Goal: Task Accomplishment & Management: Use online tool/utility

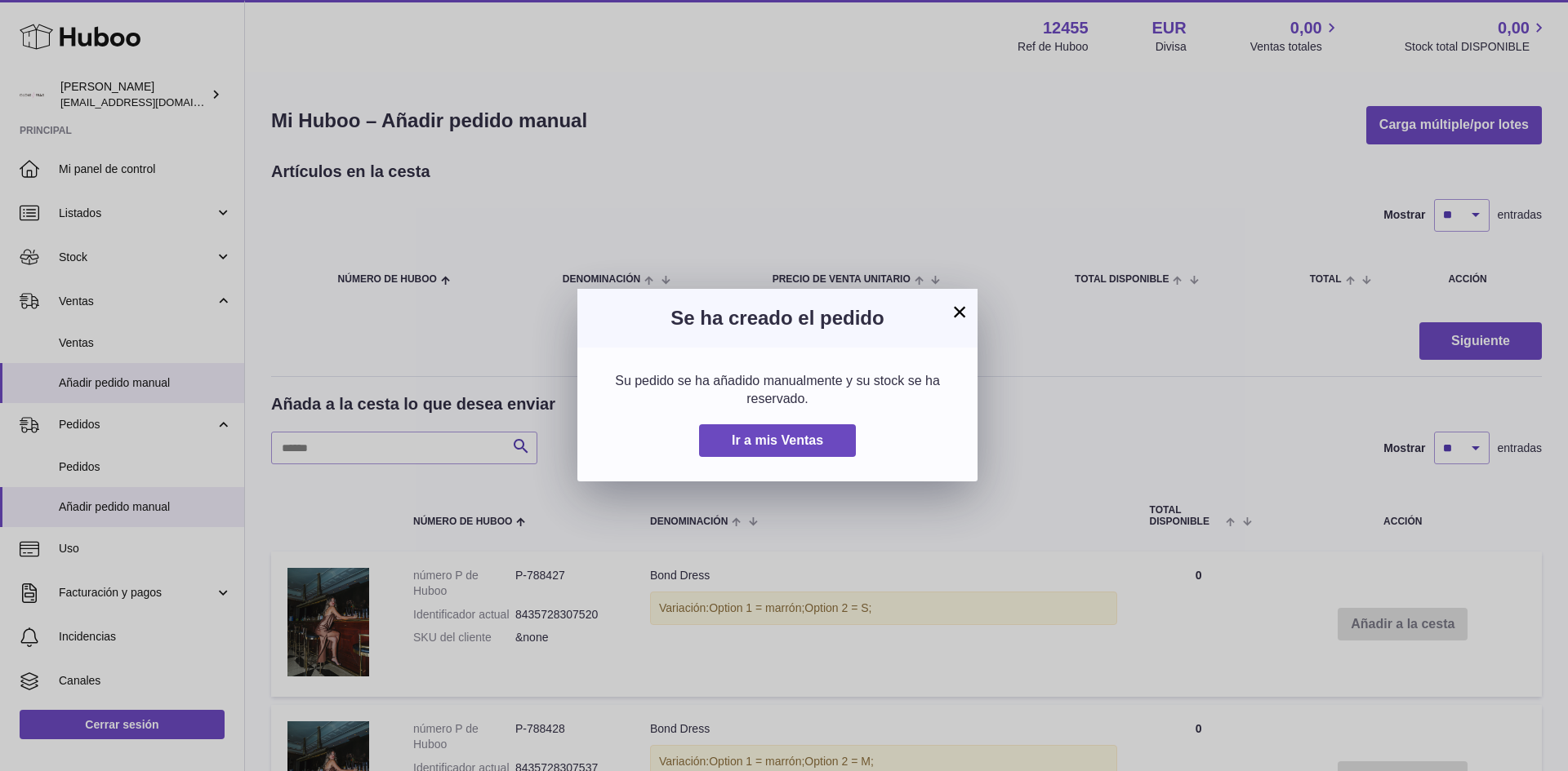
click at [959, 314] on button "×" at bounding box center [959, 312] width 20 height 20
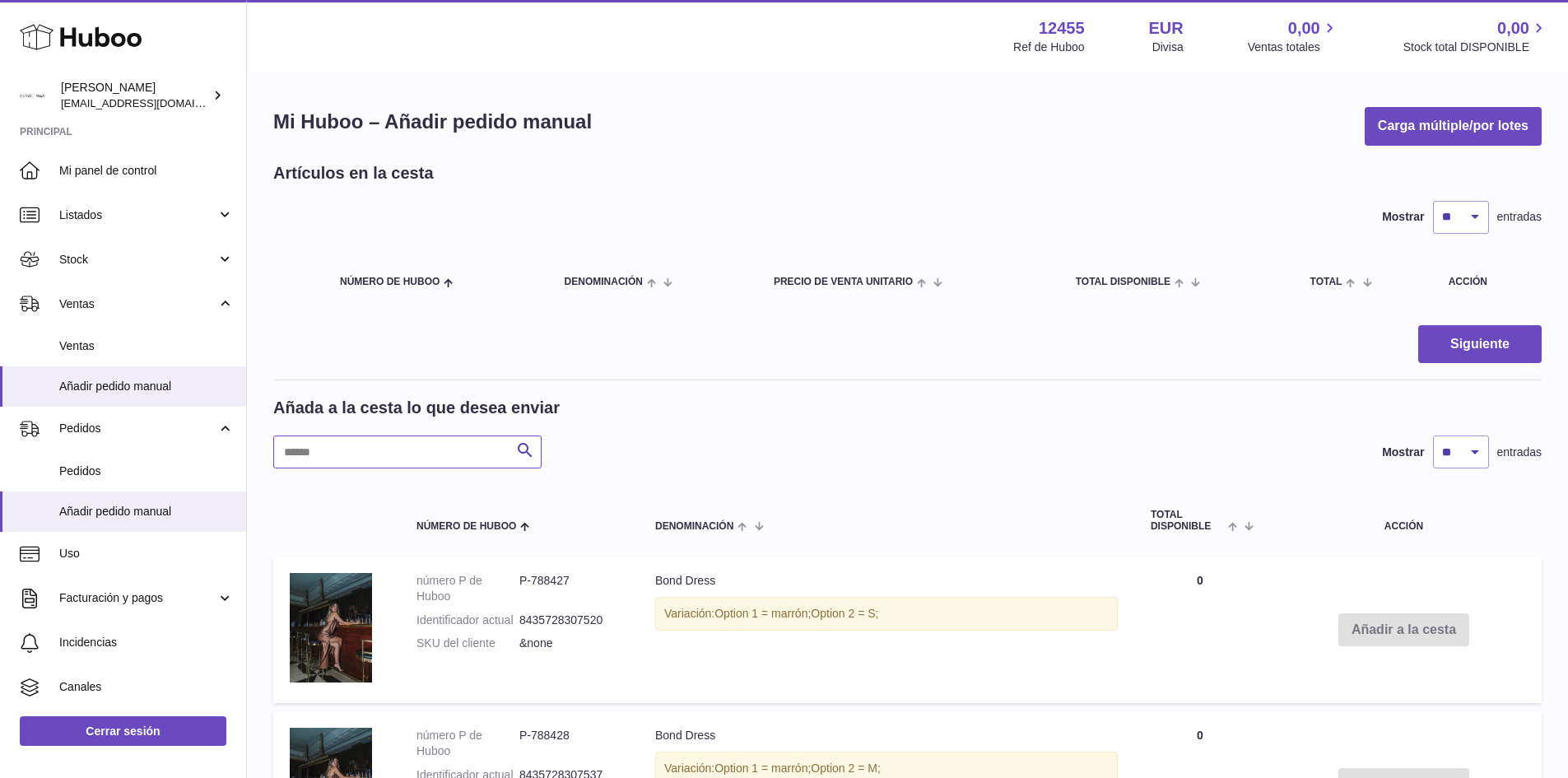
click at [352, 454] on input "text" at bounding box center [407, 452] width 268 height 32
type input "******"
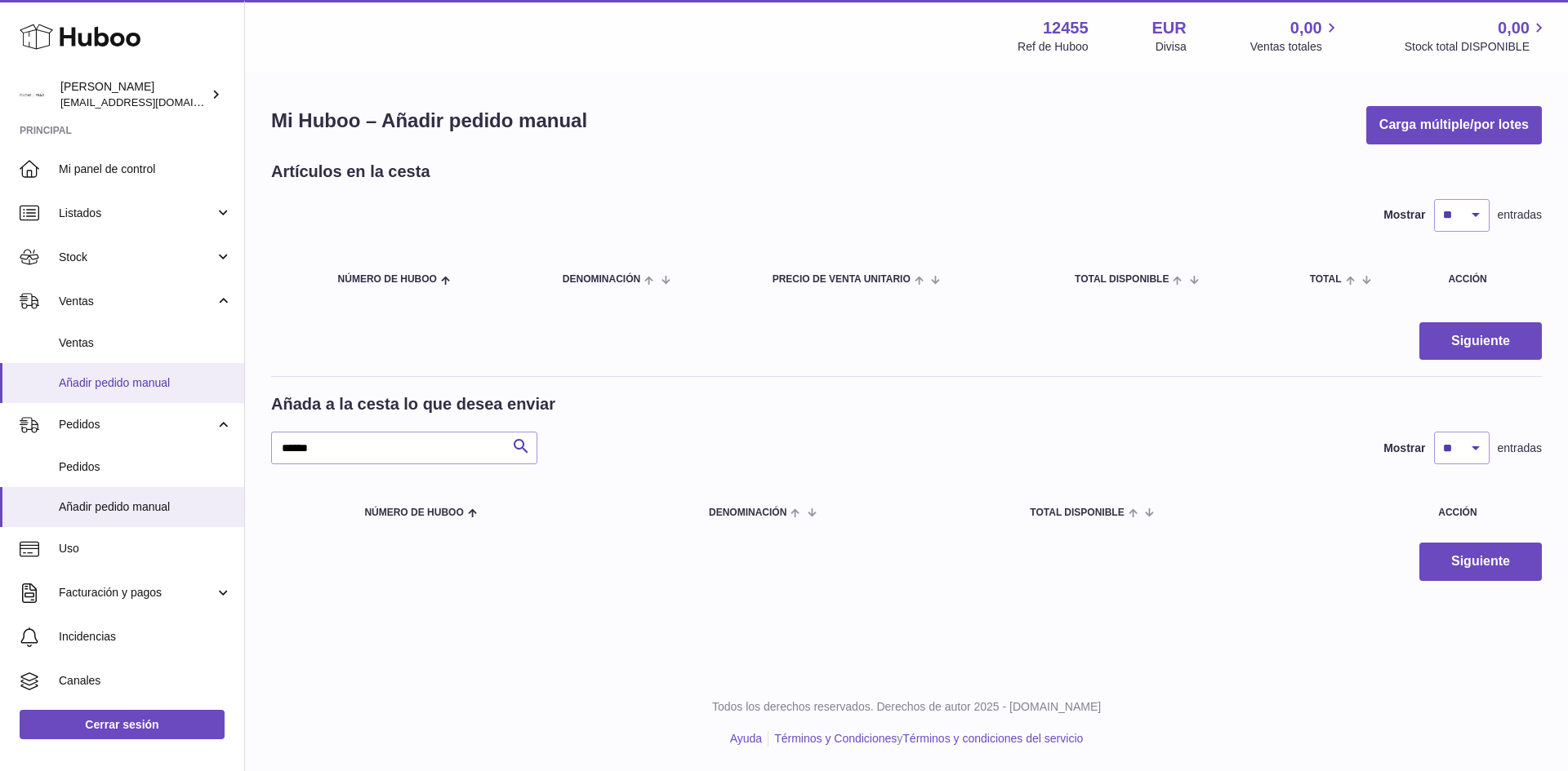
click at [105, 392] on link "Añadir pedido manual" at bounding box center [122, 383] width 244 height 40
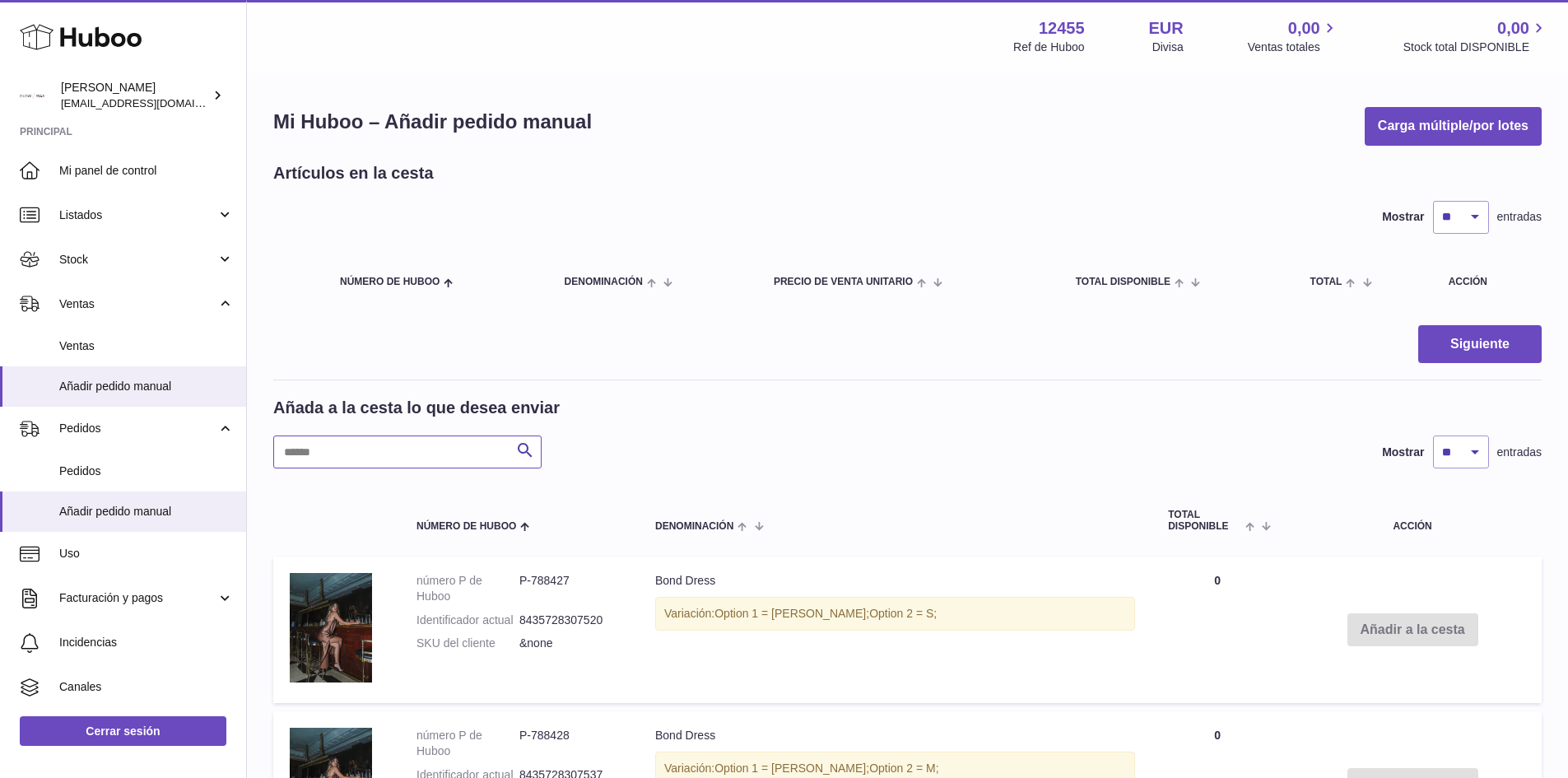
click at [315, 448] on input "text" at bounding box center [407, 452] width 268 height 32
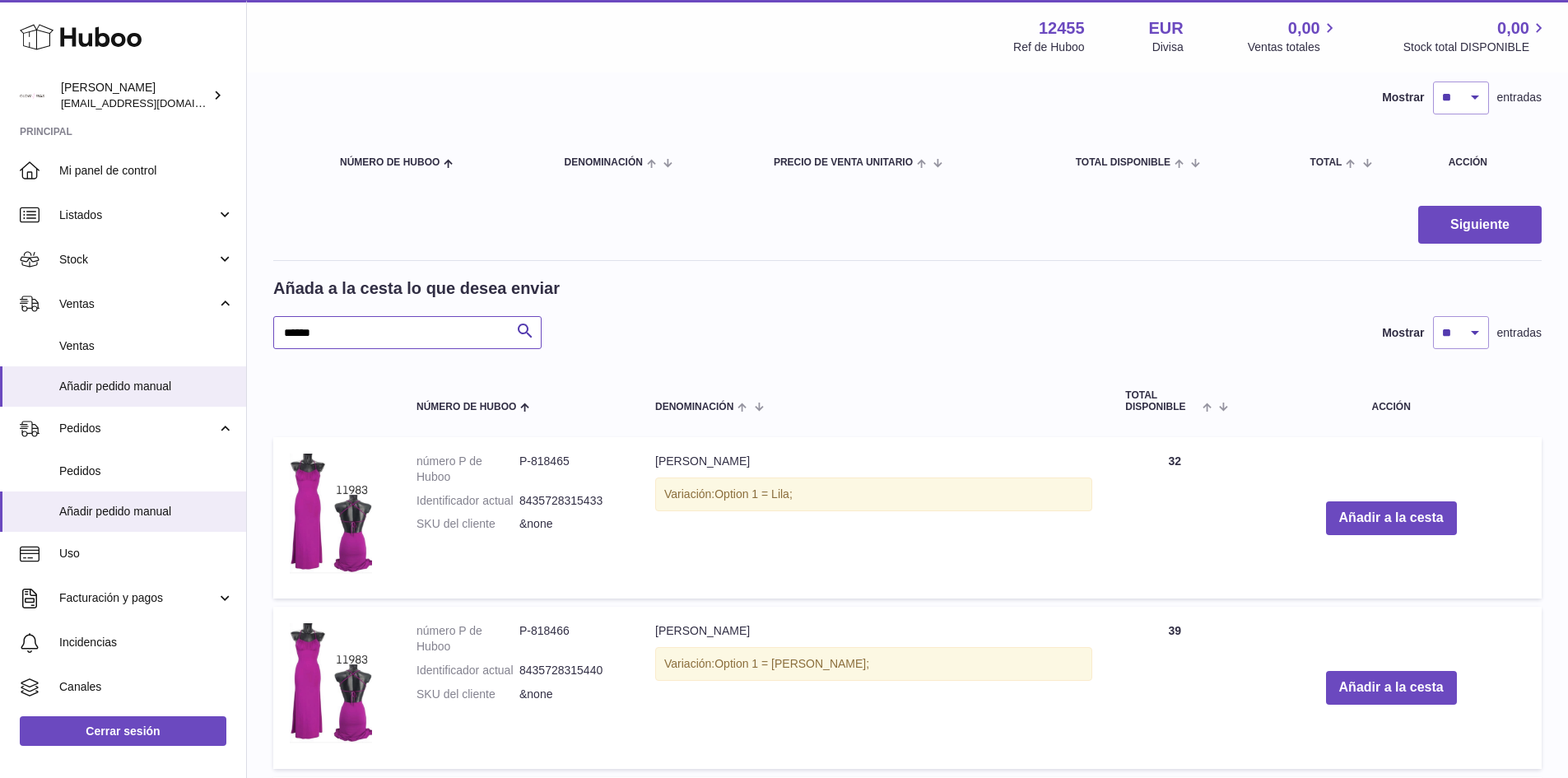
scroll to position [247, 0]
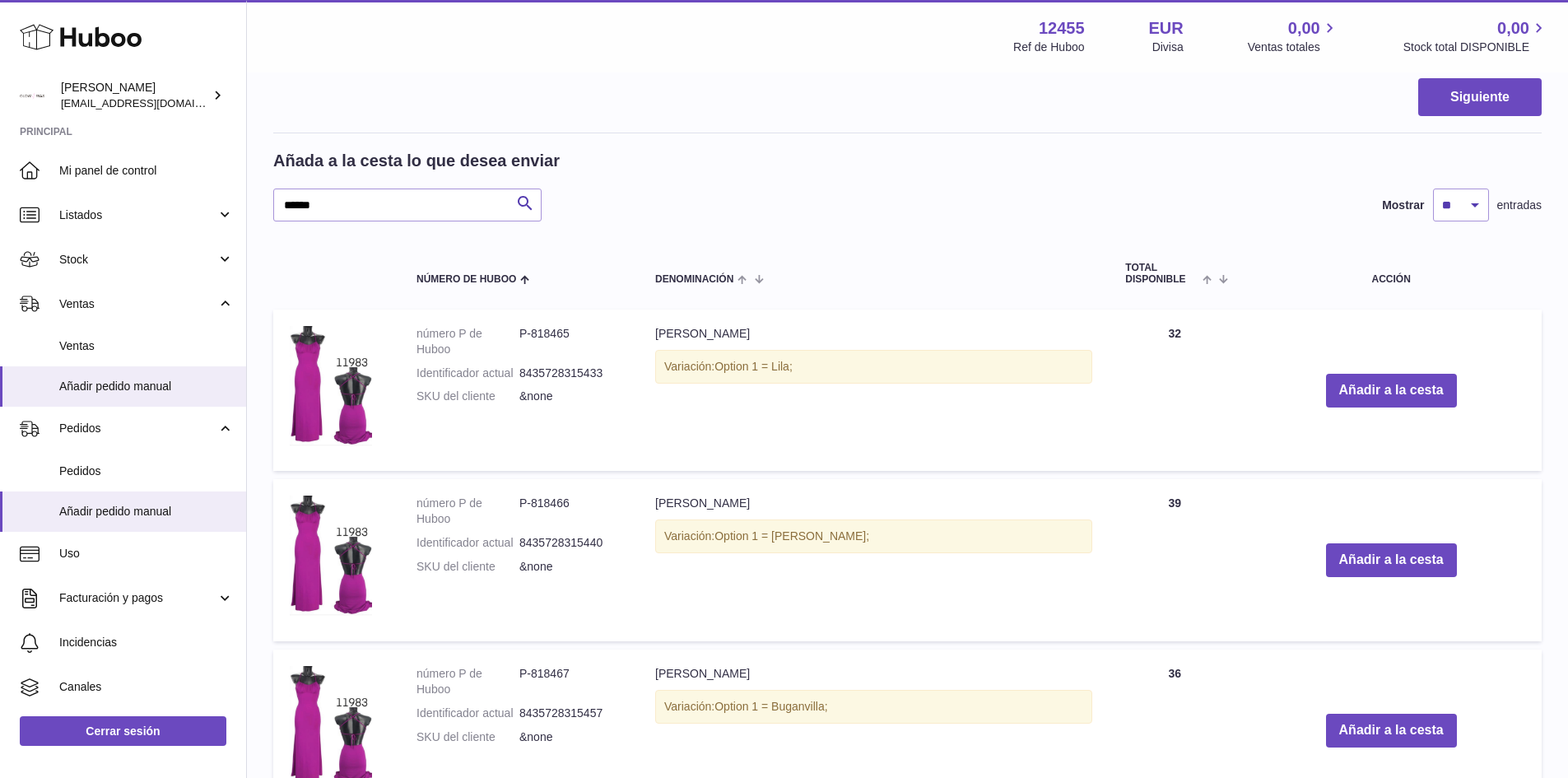
drag, startPoint x: 1047, startPoint y: 339, endPoint x: 1200, endPoint y: 330, distance: 153.3
click at [1200, 330] on tr "número P de Huboo P-818465 Identificador actual 8435728315433 SKU del cliente &…" at bounding box center [908, 391] width 1268 height 162
click at [1109, 508] on td "Cantidad 39" at bounding box center [1175, 560] width 132 height 162
drag, startPoint x: 640, startPoint y: 505, endPoint x: 1191, endPoint y: 500, distance: 551.0
click at [1189, 500] on tr "número P de Huboo P-818466 Identificador actual 8435728315440 SKU del cliente &…" at bounding box center [908, 560] width 1268 height 162
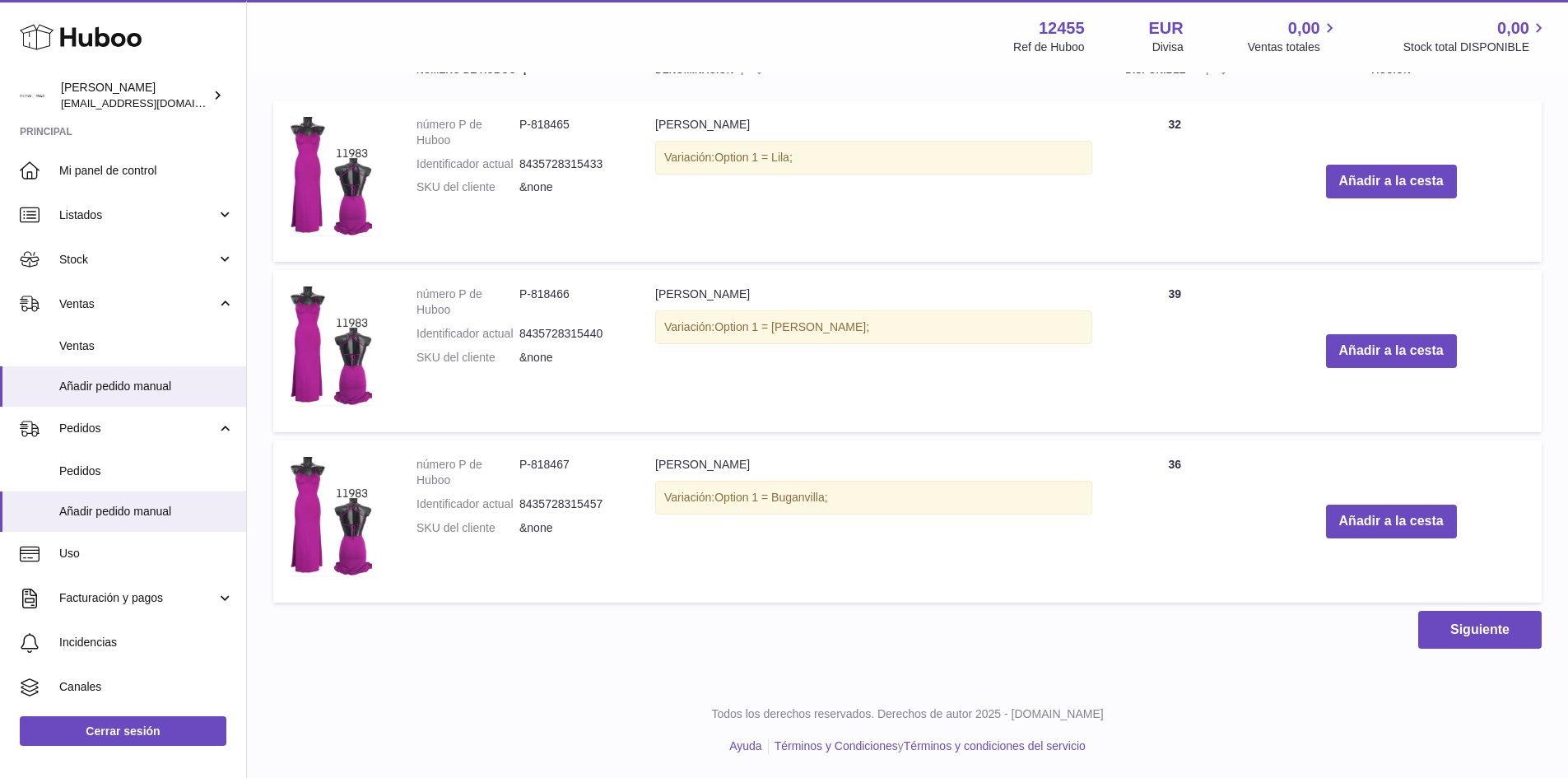
scroll to position [457, 0]
drag, startPoint x: 641, startPoint y: 474, endPoint x: 1224, endPoint y: 458, distance: 583.2
click at [1224, 458] on tr "número P de Huboo P-818467 Identificador actual 8435728315457 SKU del cliente &…" at bounding box center [908, 521] width 1268 height 162
click at [1194, 477] on td "Cantidad 36" at bounding box center [1175, 521] width 132 height 162
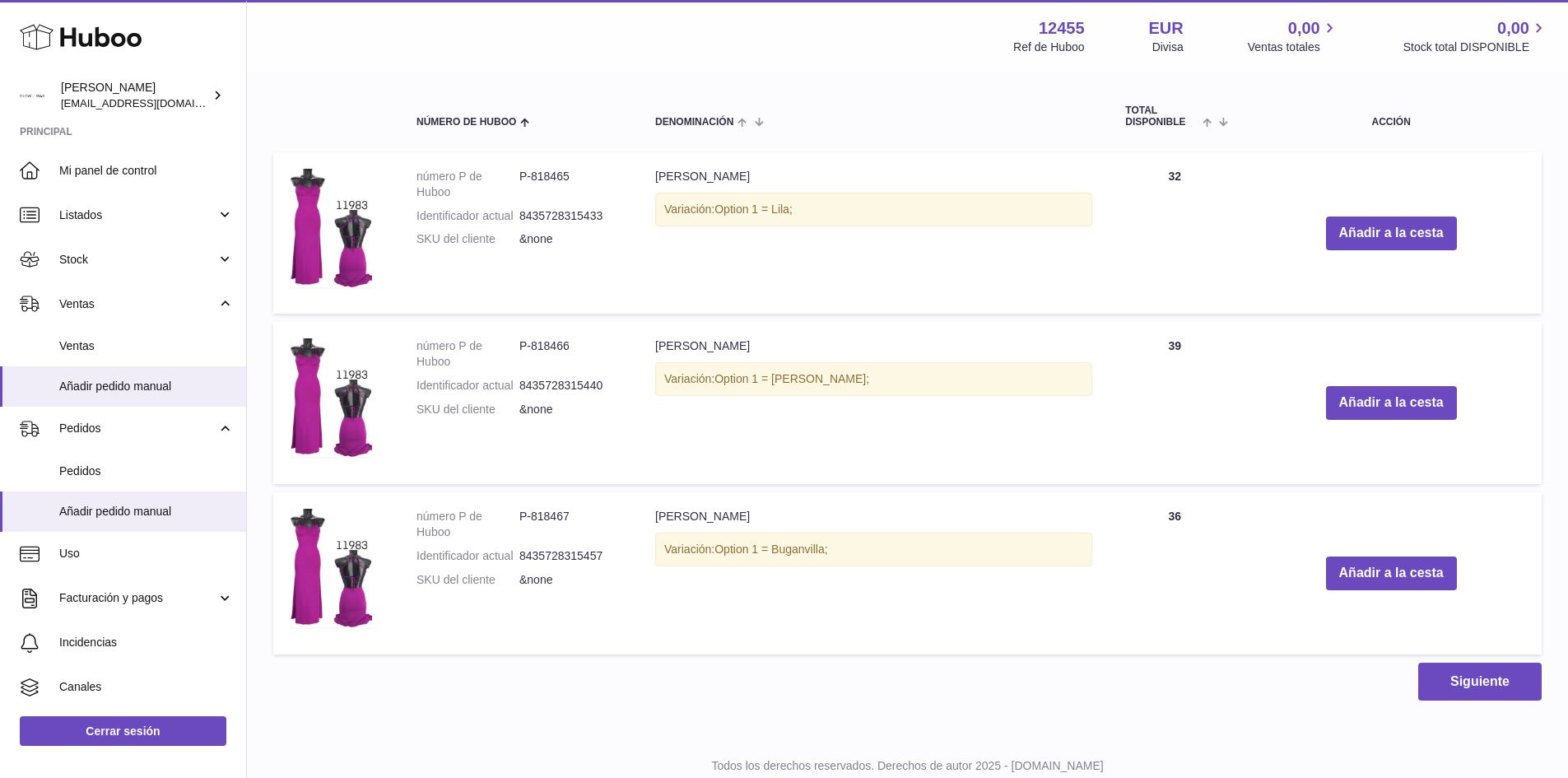
scroll to position [375, 0]
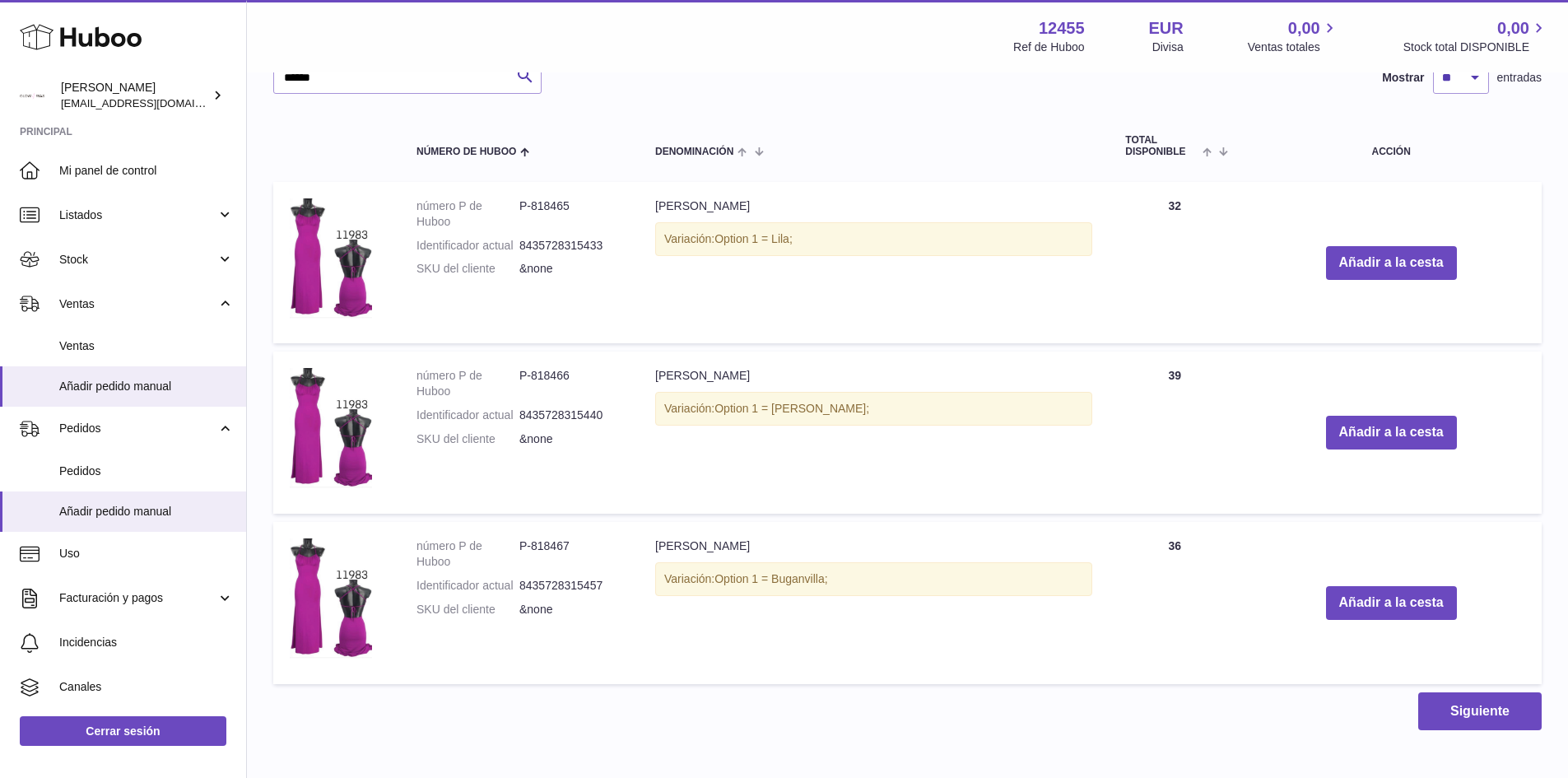
drag, startPoint x: 1129, startPoint y: 361, endPoint x: 1205, endPoint y: 373, distance: 76.9
click at [1205, 373] on td "Cantidad 39" at bounding box center [1175, 433] width 132 height 162
click at [1241, 387] on td "Añadir a la cesta" at bounding box center [1391, 433] width 301 height 162
drag, startPoint x: 1132, startPoint y: 364, endPoint x: 950, endPoint y: 360, distance: 182.0
click at [986, 356] on tr "número P de Huboo P-818466 Identificador actual 8435728315440 SKU del cliente &…" at bounding box center [908, 433] width 1268 height 162
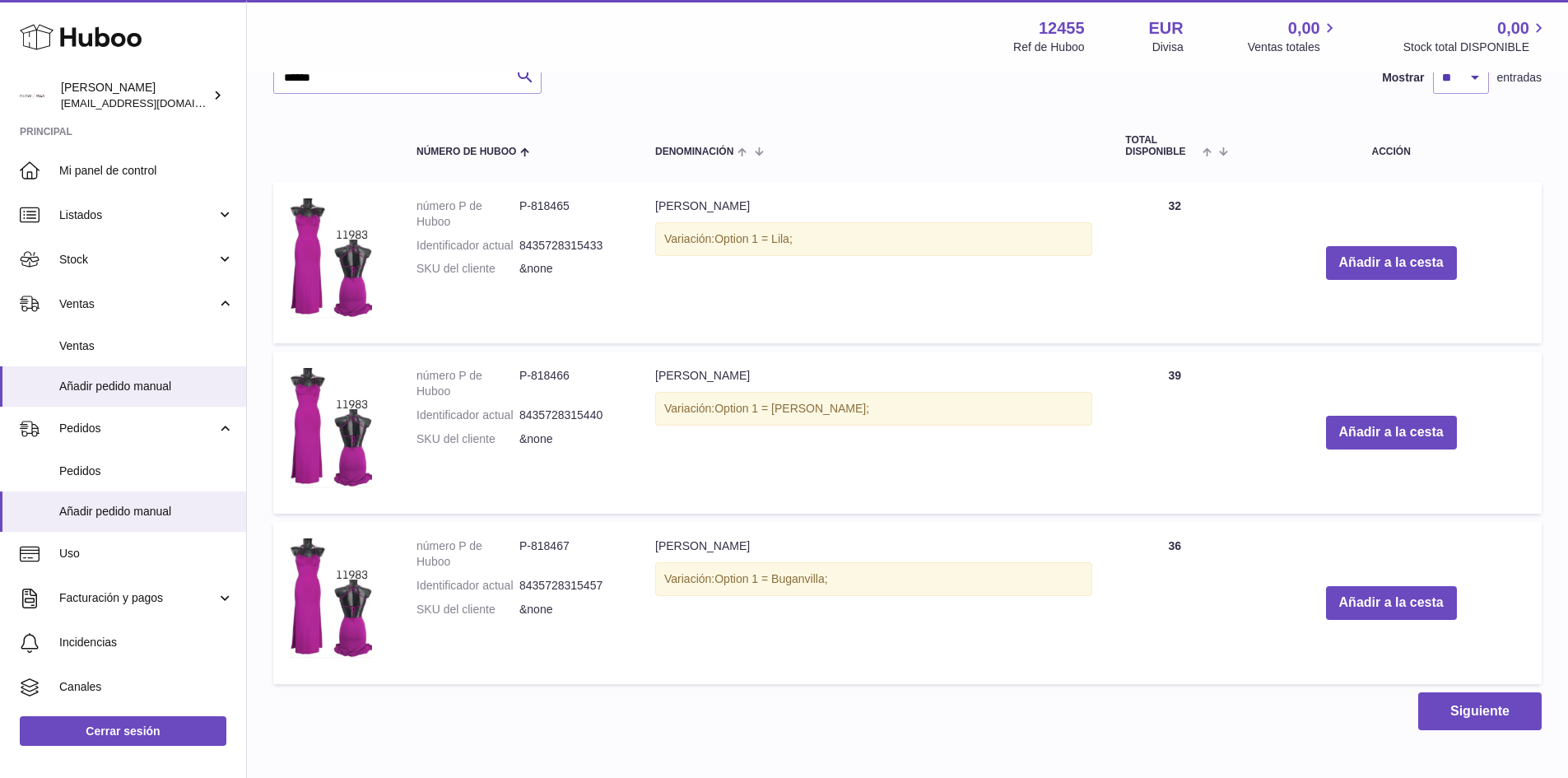
click at [782, 427] on td "[PERSON_NAME] Variación: Option 1 = [PERSON_NAME];" at bounding box center [873, 433] width 470 height 162
click at [840, 396] on div "Variación: Option 1 = [PERSON_NAME];" at bounding box center [873, 408] width 437 height 33
drag, startPoint x: 798, startPoint y: 413, endPoint x: 687, endPoint y: 402, distance: 111.5
click at [687, 402] on div "Variación: Option 1 = [PERSON_NAME];" at bounding box center [873, 408] width 437 height 33
click at [816, 418] on div "Variación: Option 1 = [PERSON_NAME];" at bounding box center [873, 408] width 437 height 33
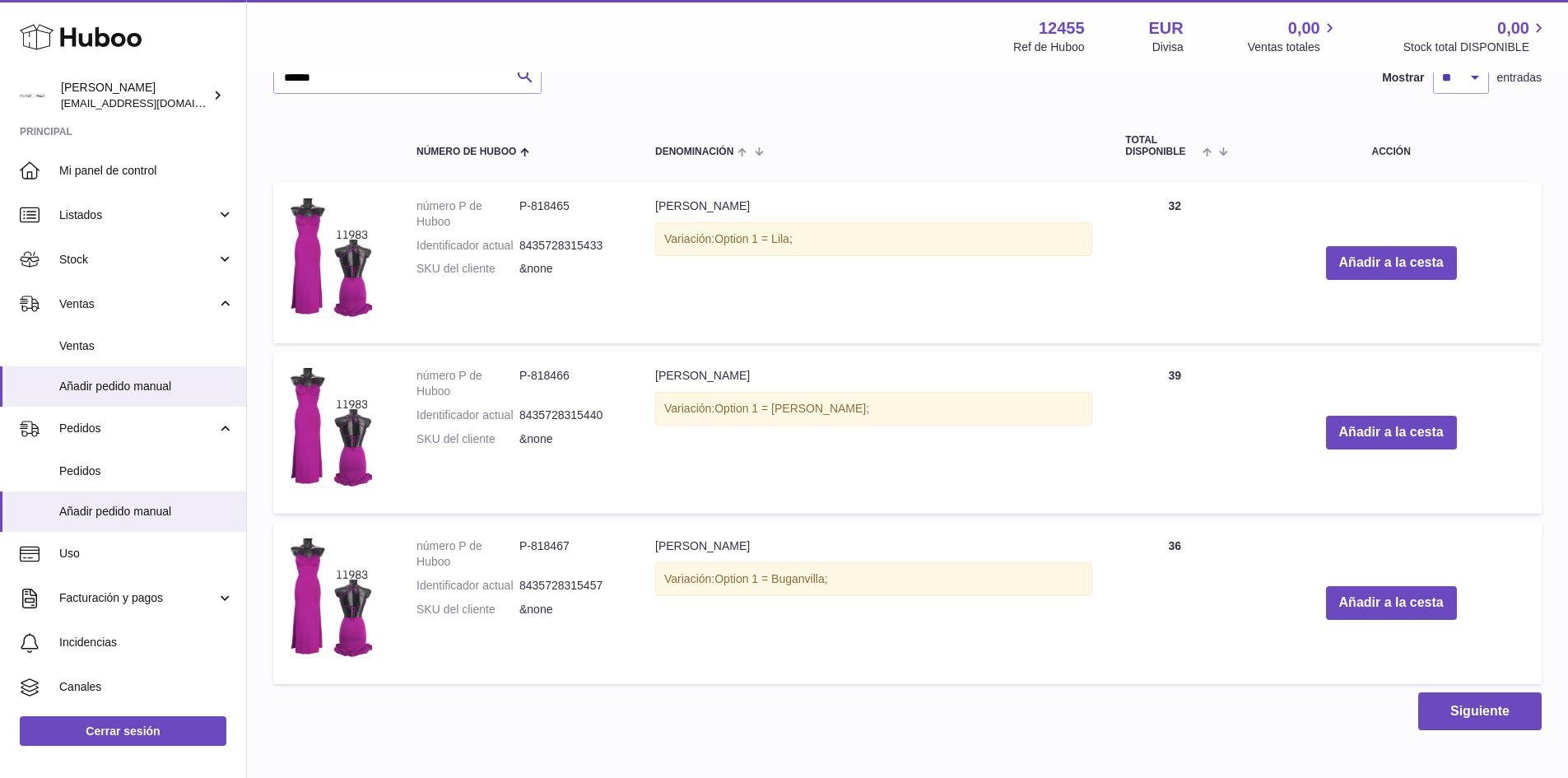
drag, startPoint x: 883, startPoint y: 411, endPoint x: 621, endPoint y: 391, distance: 262.8
click at [621, 391] on tr "número P de Huboo P-818466 Identificador actual 8435728315440 SKU del cliente &…" at bounding box center [908, 433] width 1268 height 162
click at [761, 403] on span "Option 1 = [PERSON_NAME];" at bounding box center [792, 408] width 155 height 14
drag, startPoint x: 667, startPoint y: 375, endPoint x: 880, endPoint y: 390, distance: 213.5
click at [880, 389] on td "[PERSON_NAME] Variación: Option 1 = [PERSON_NAME];" at bounding box center [873, 433] width 470 height 162
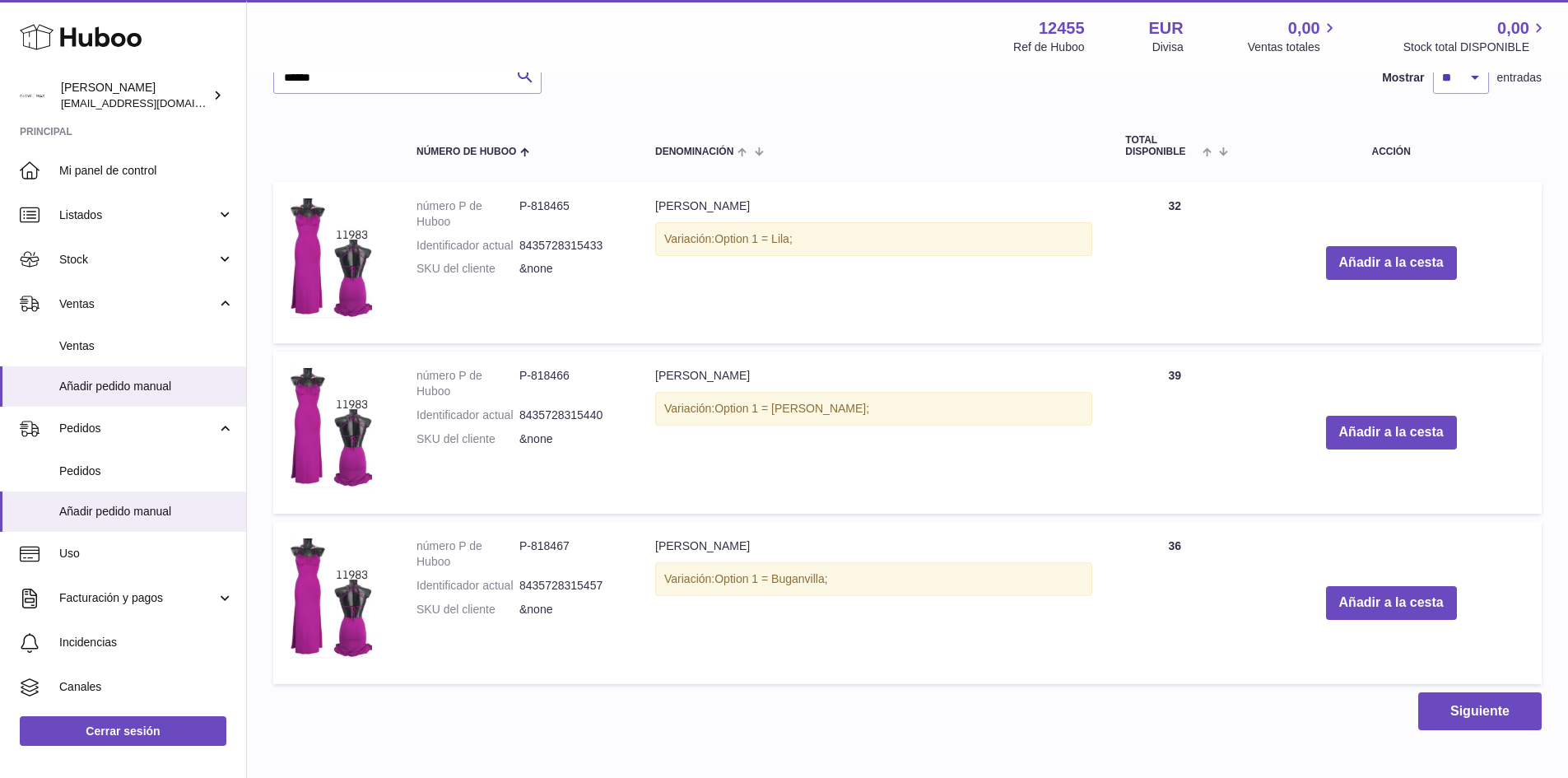
click at [785, 432] on td "[PERSON_NAME] Variación: Option 1 = [PERSON_NAME];" at bounding box center [873, 433] width 470 height 162
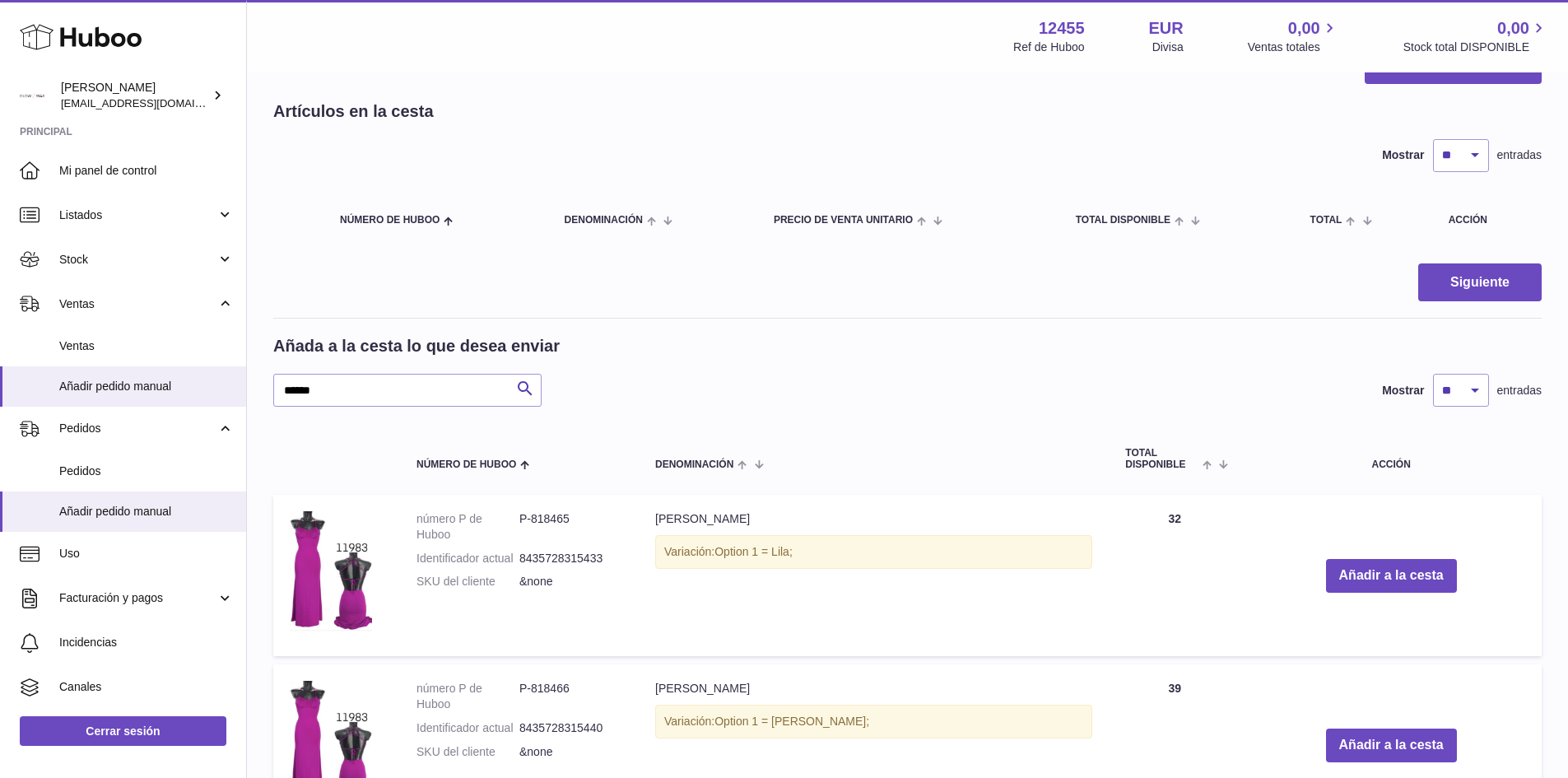
scroll to position [45, 0]
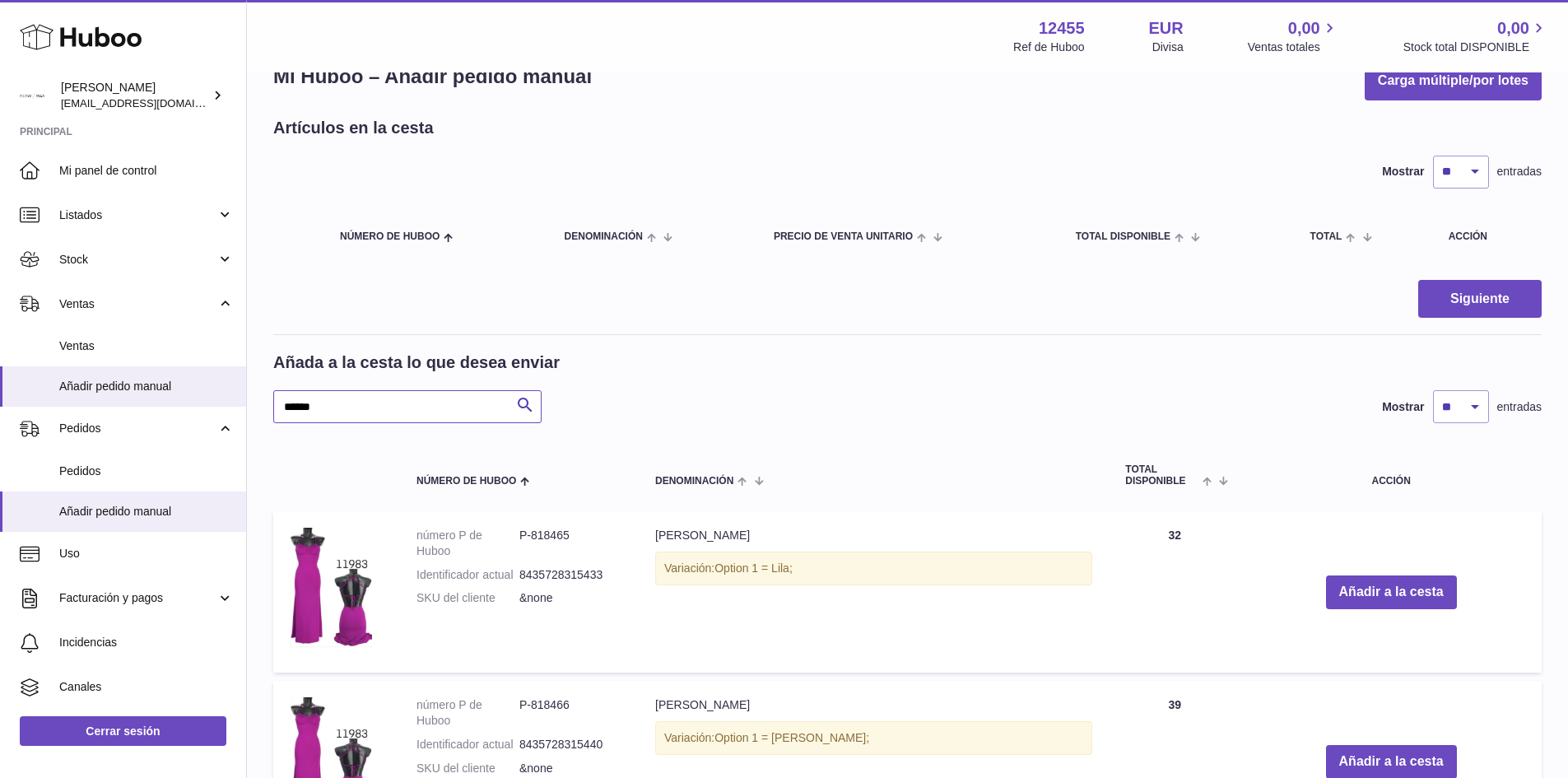
click at [383, 406] on input "******" at bounding box center [407, 406] width 268 height 32
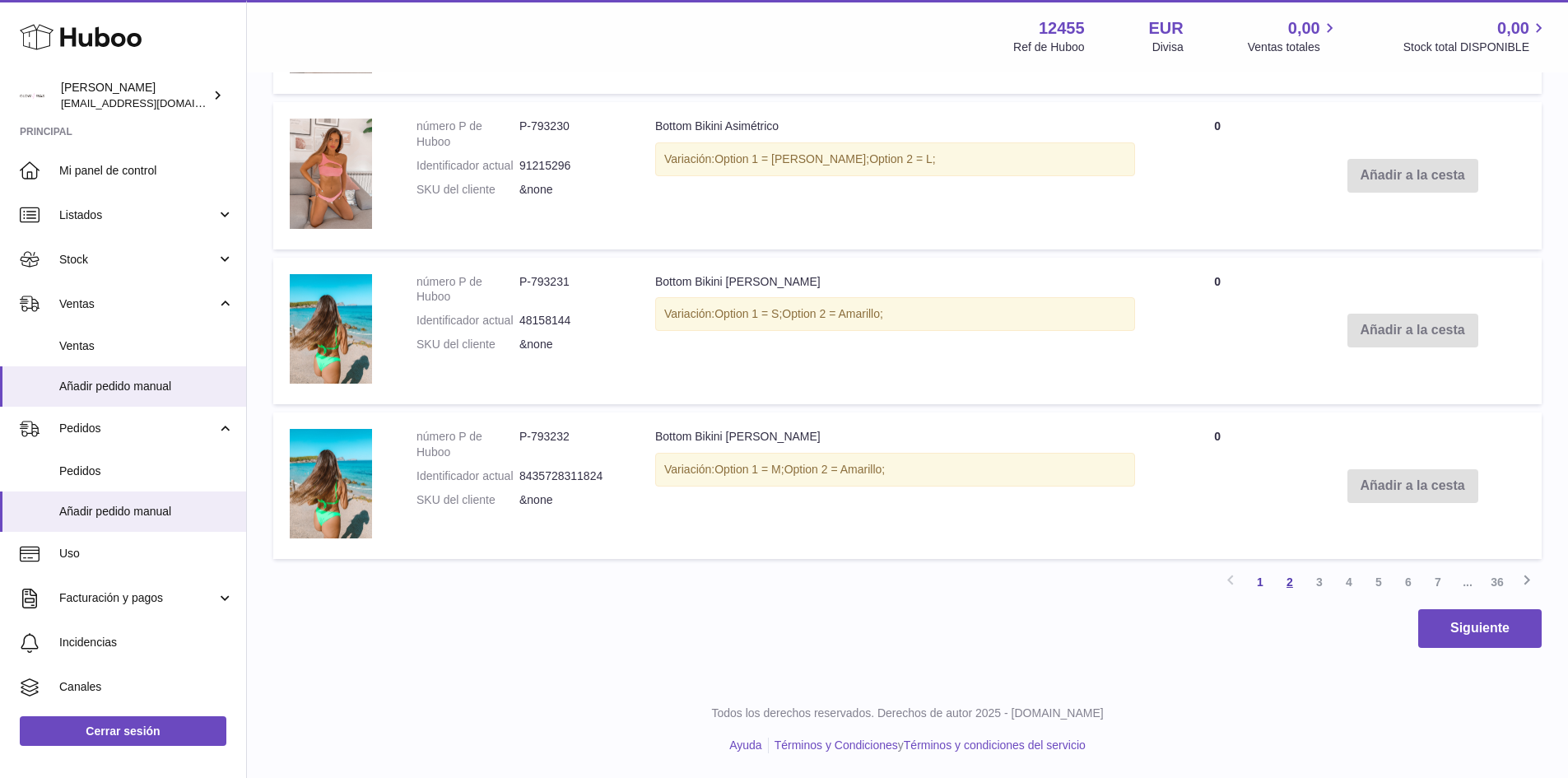
click at [1299, 580] on link "2" at bounding box center [1289, 582] width 30 height 30
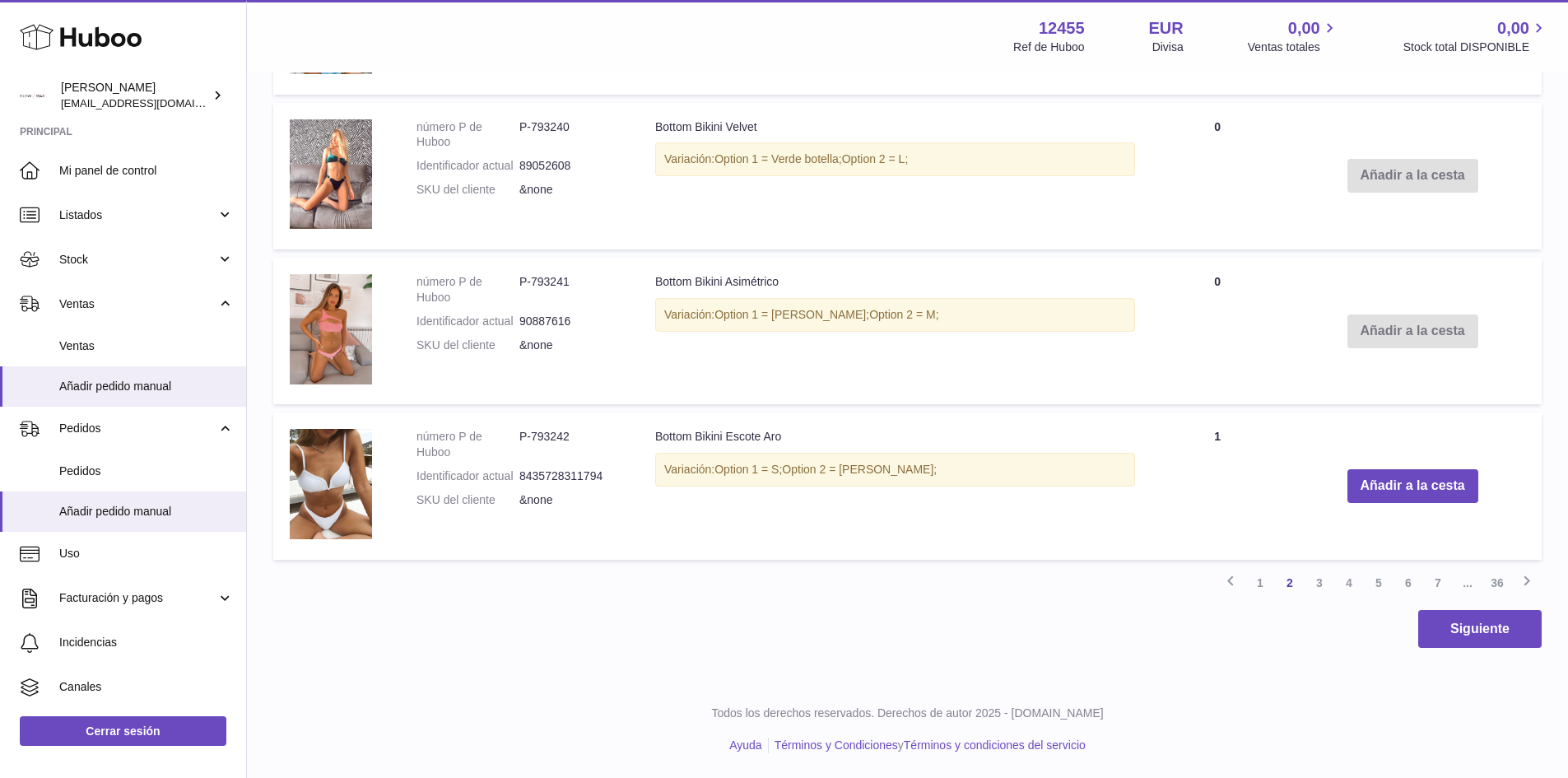
scroll to position [1540, 0]
drag, startPoint x: 649, startPoint y: 434, endPoint x: 1037, endPoint y: 465, distance: 389.2
click at [1037, 465] on td "Bottom Bikini Escote Aro Variación: Option 1 = S; Option 2 = [PERSON_NAME];" at bounding box center [895, 486] width 512 height 146
click at [935, 475] on div "Variación: Option 1 = S; Option 2 = [PERSON_NAME];" at bounding box center [895, 469] width 480 height 33
drag, startPoint x: 950, startPoint y: 471, endPoint x: 538, endPoint y: 391, distance: 419.7
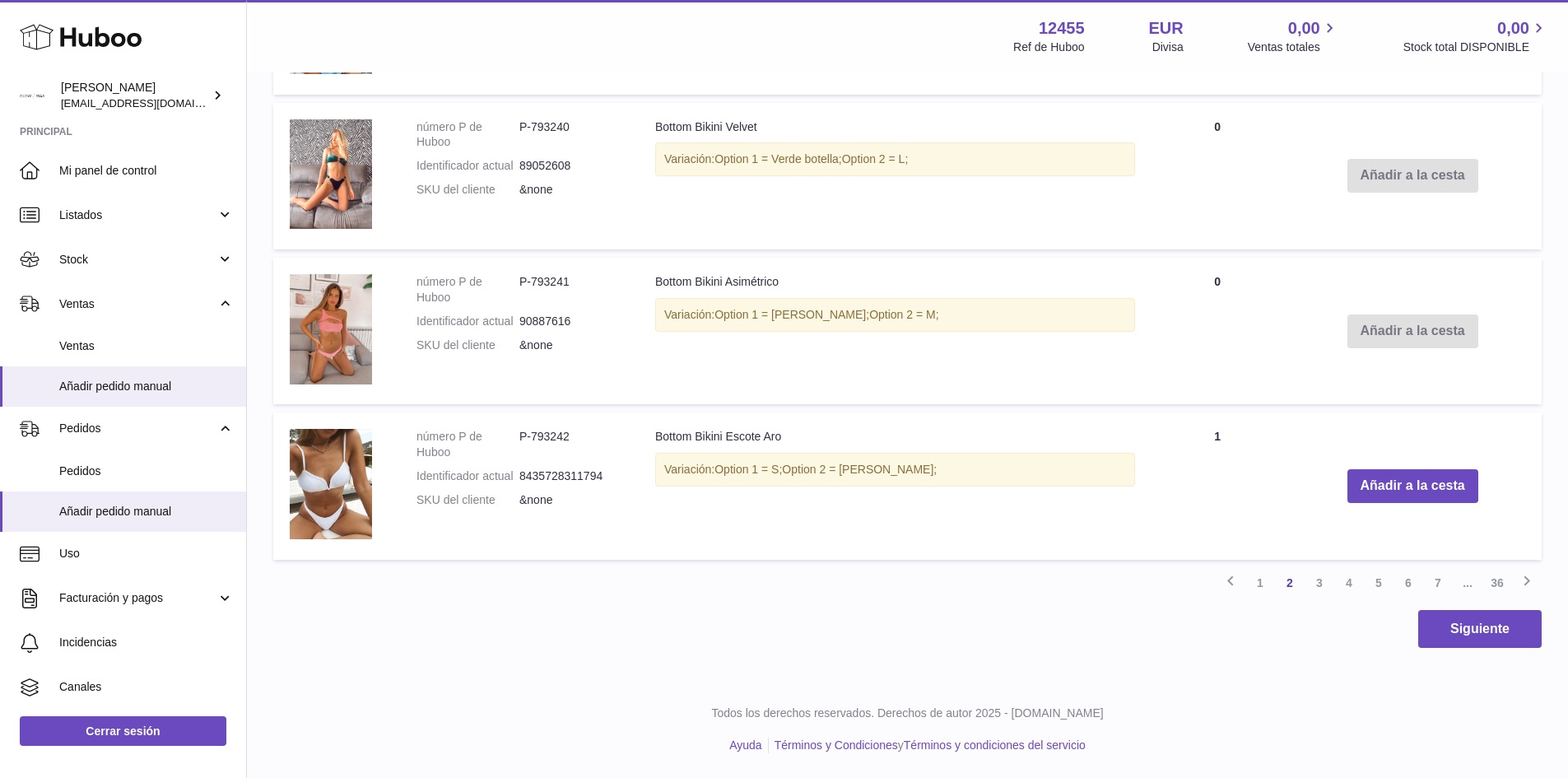
click at [744, 423] on td "Bottom Bikini Escote Aro Variación: Option 1 = S; Option 2 = [PERSON_NAME];" at bounding box center [895, 486] width 512 height 146
click at [1318, 579] on link "3" at bounding box center [1319, 582] width 30 height 30
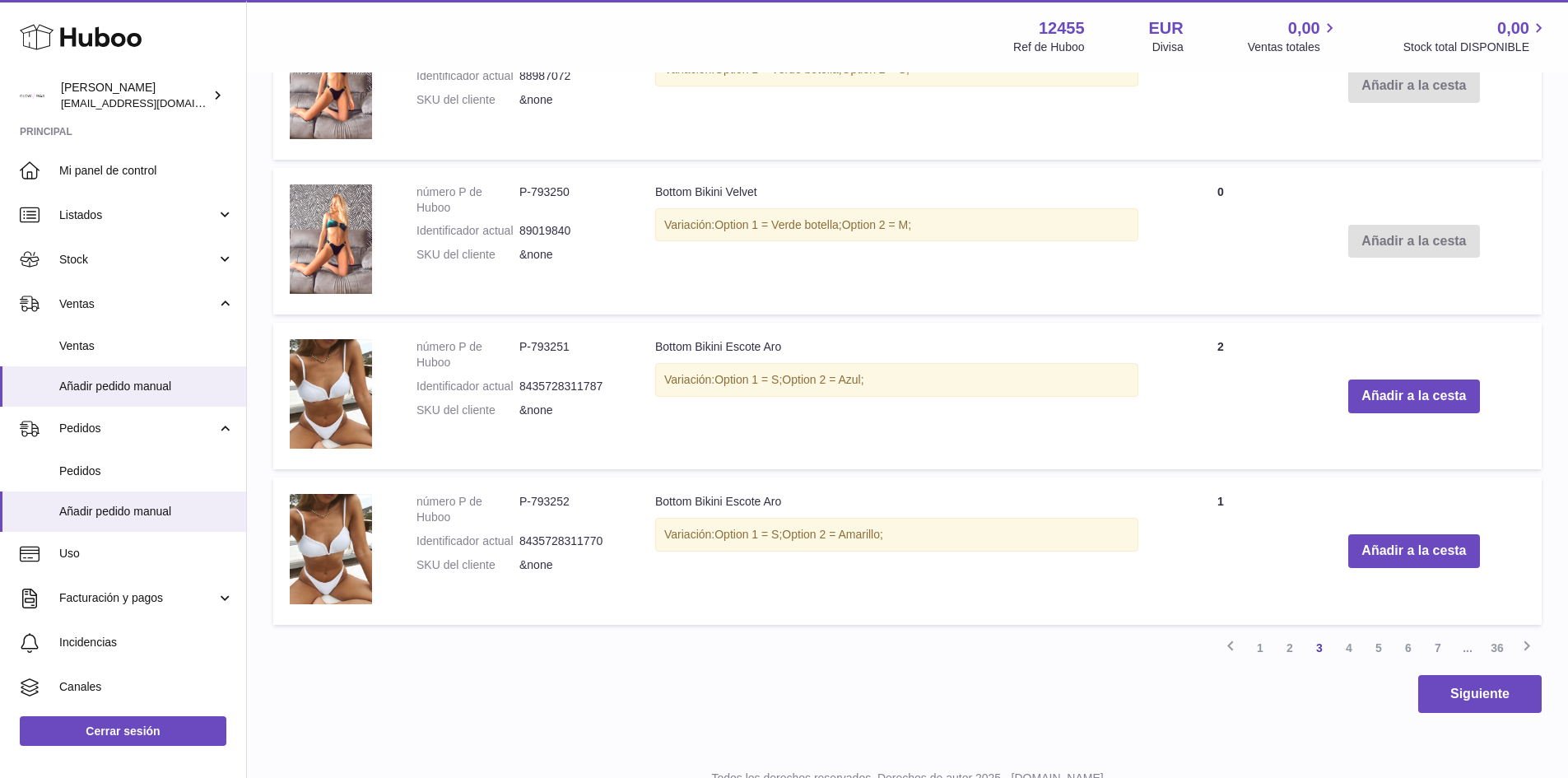
scroll to position [1539, 0]
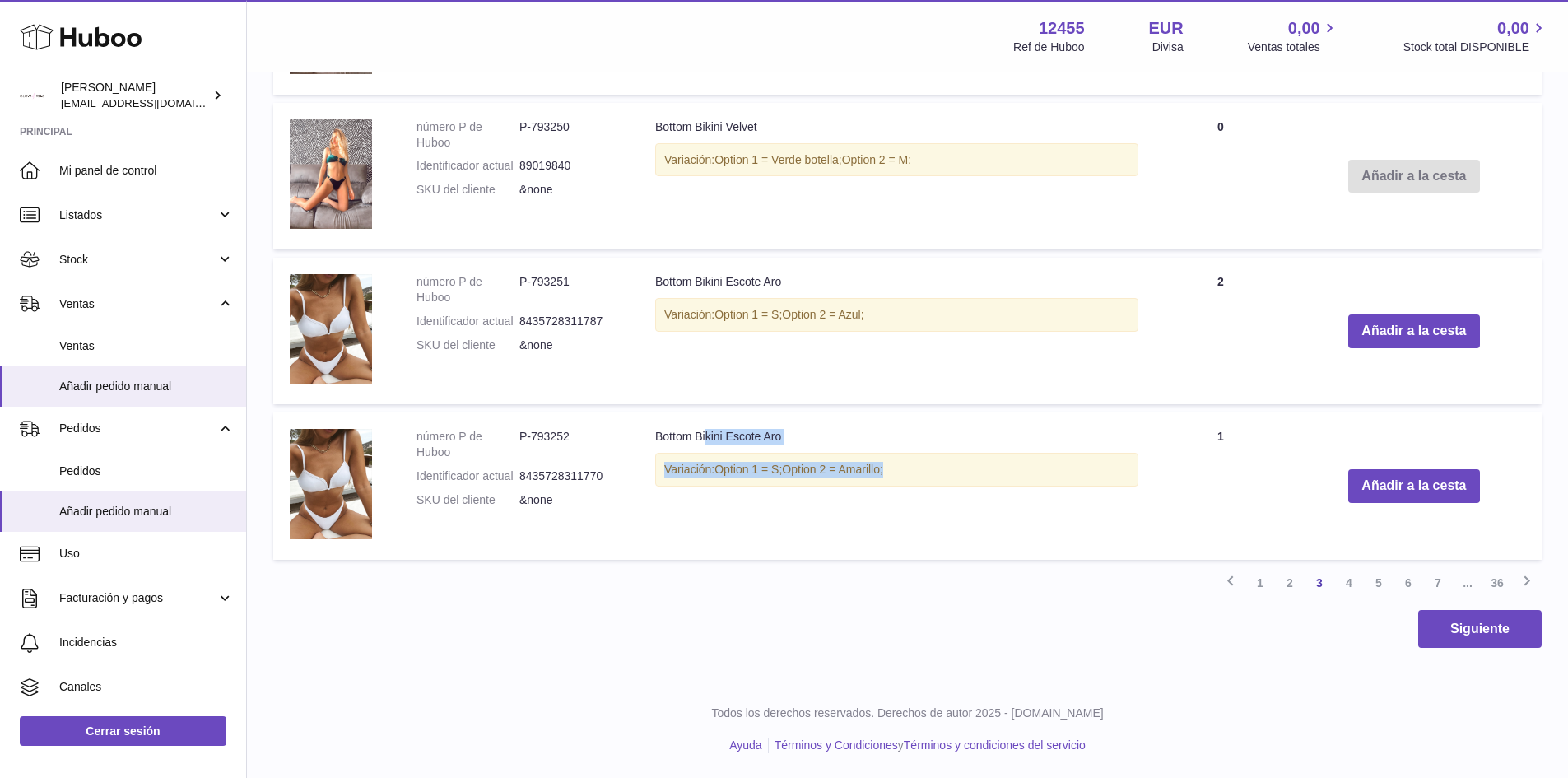
drag, startPoint x: 643, startPoint y: 436, endPoint x: 1181, endPoint y: 468, distance: 539.0
click at [1177, 470] on tr "número P de Huboo P-793252 Identificador actual 8435728311770 SKU del cliente &…" at bounding box center [908, 486] width 1268 height 146
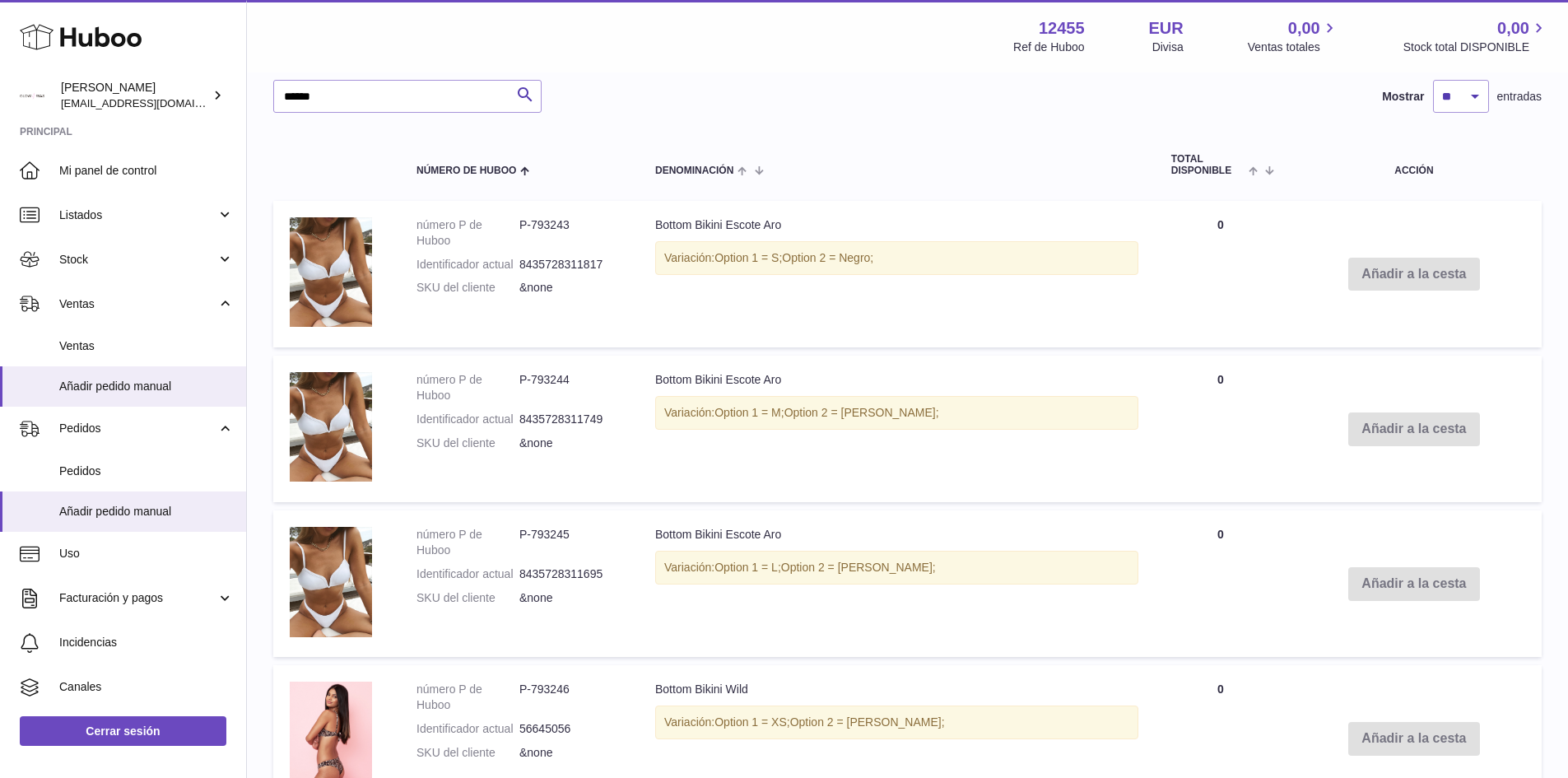
scroll to position [0, 0]
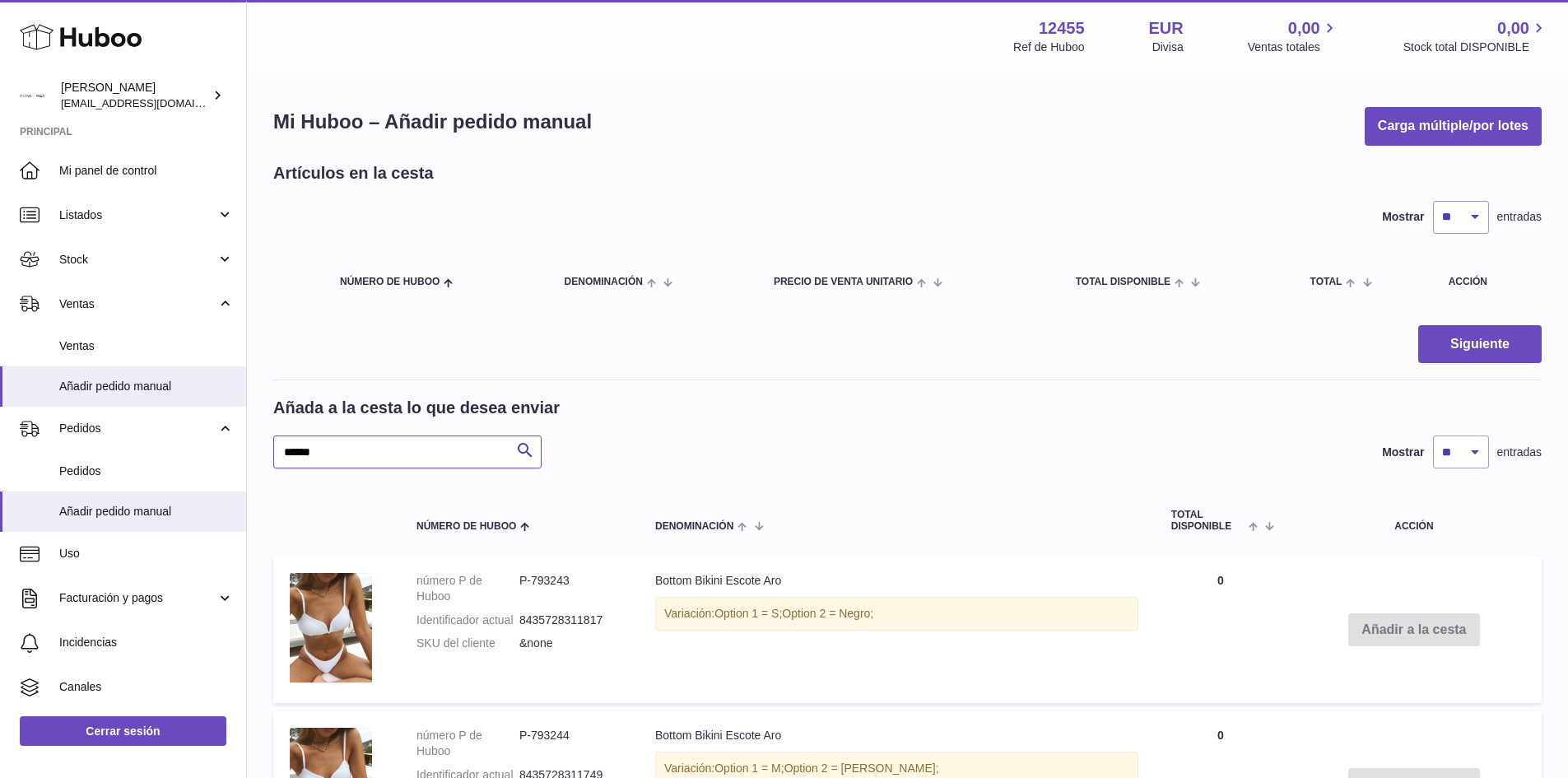
click at [313, 457] on input "******" at bounding box center [407, 452] width 268 height 32
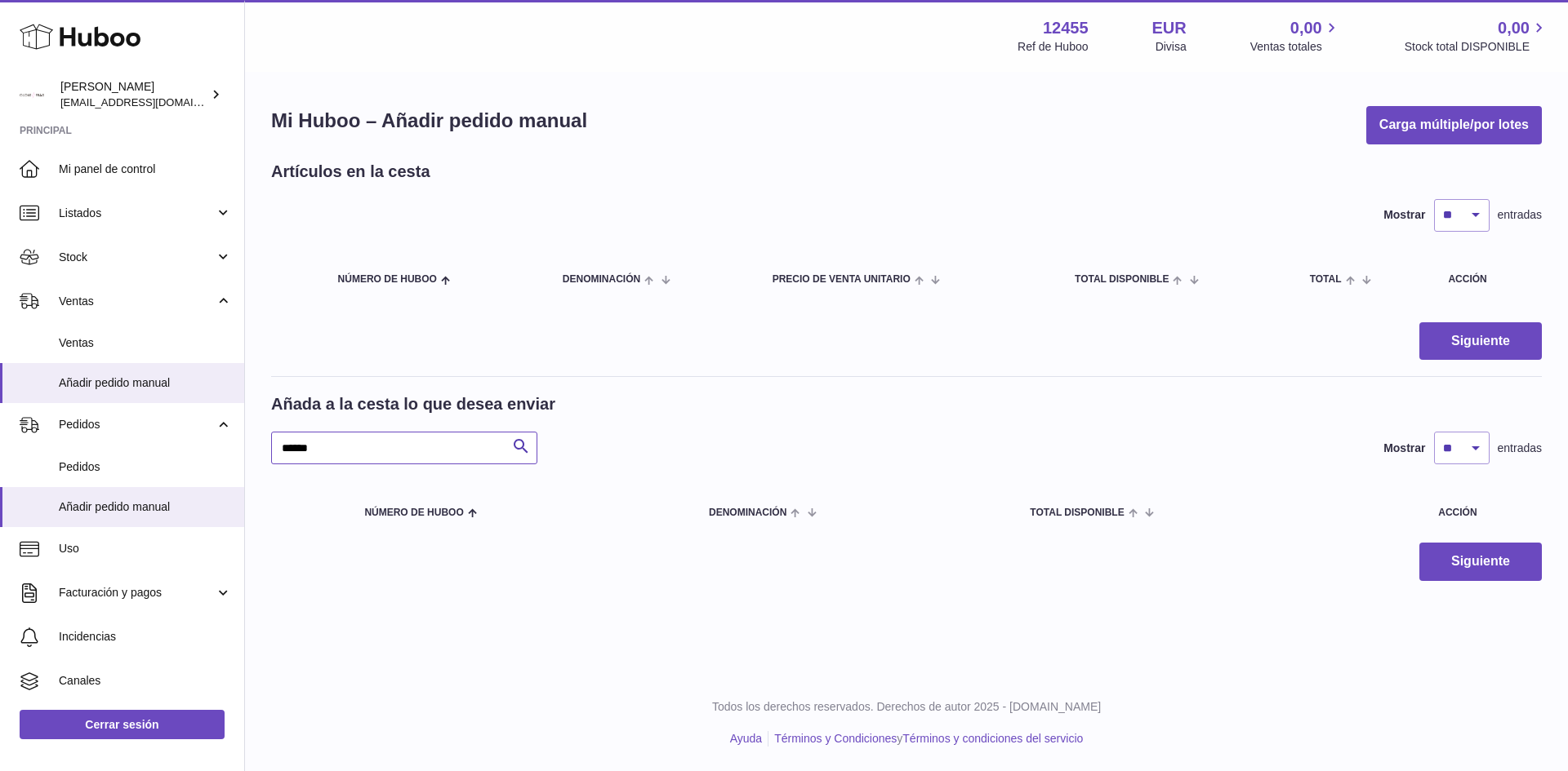
click at [349, 438] on input "******" at bounding box center [404, 448] width 266 height 32
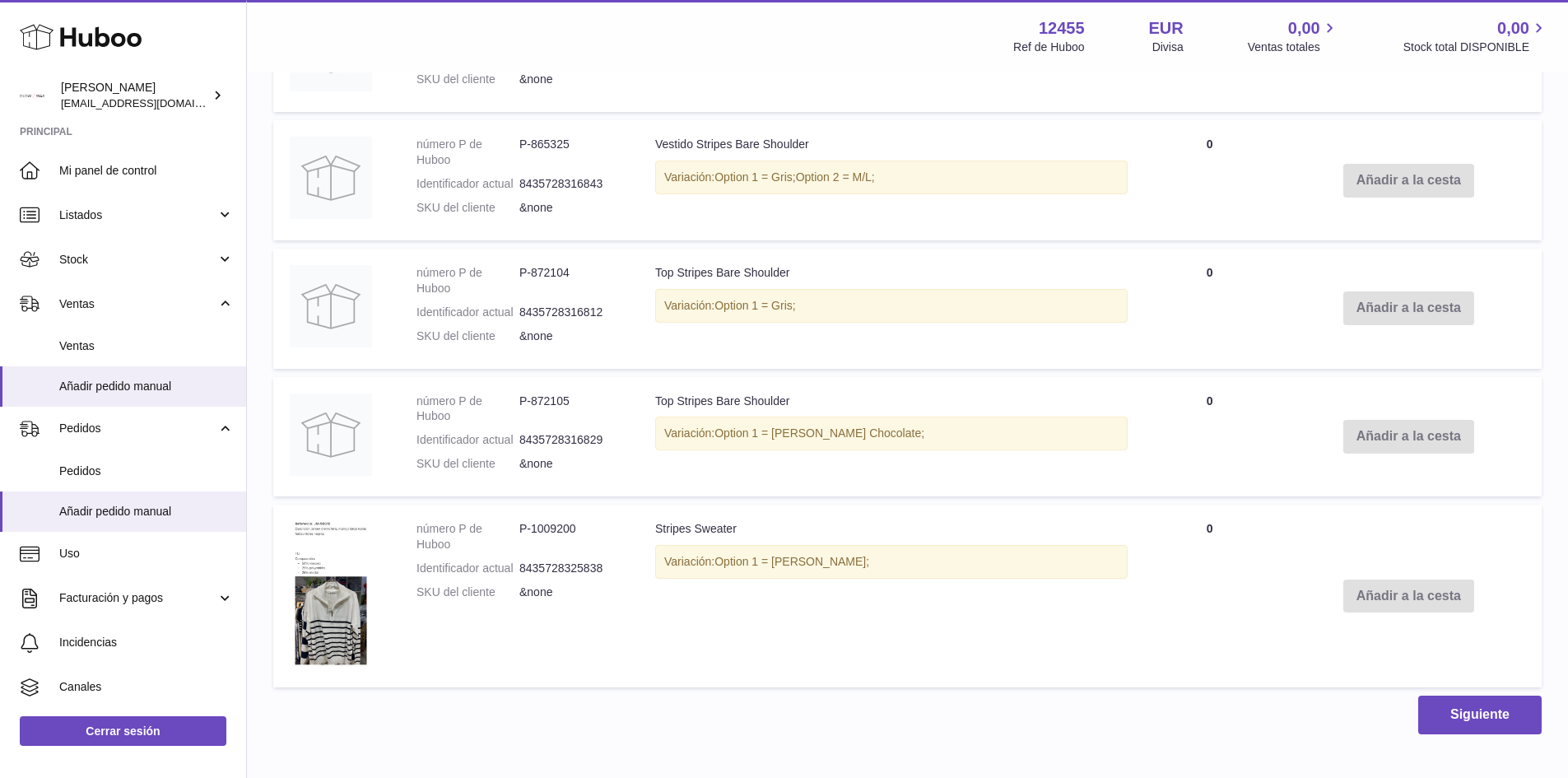
scroll to position [485, 0]
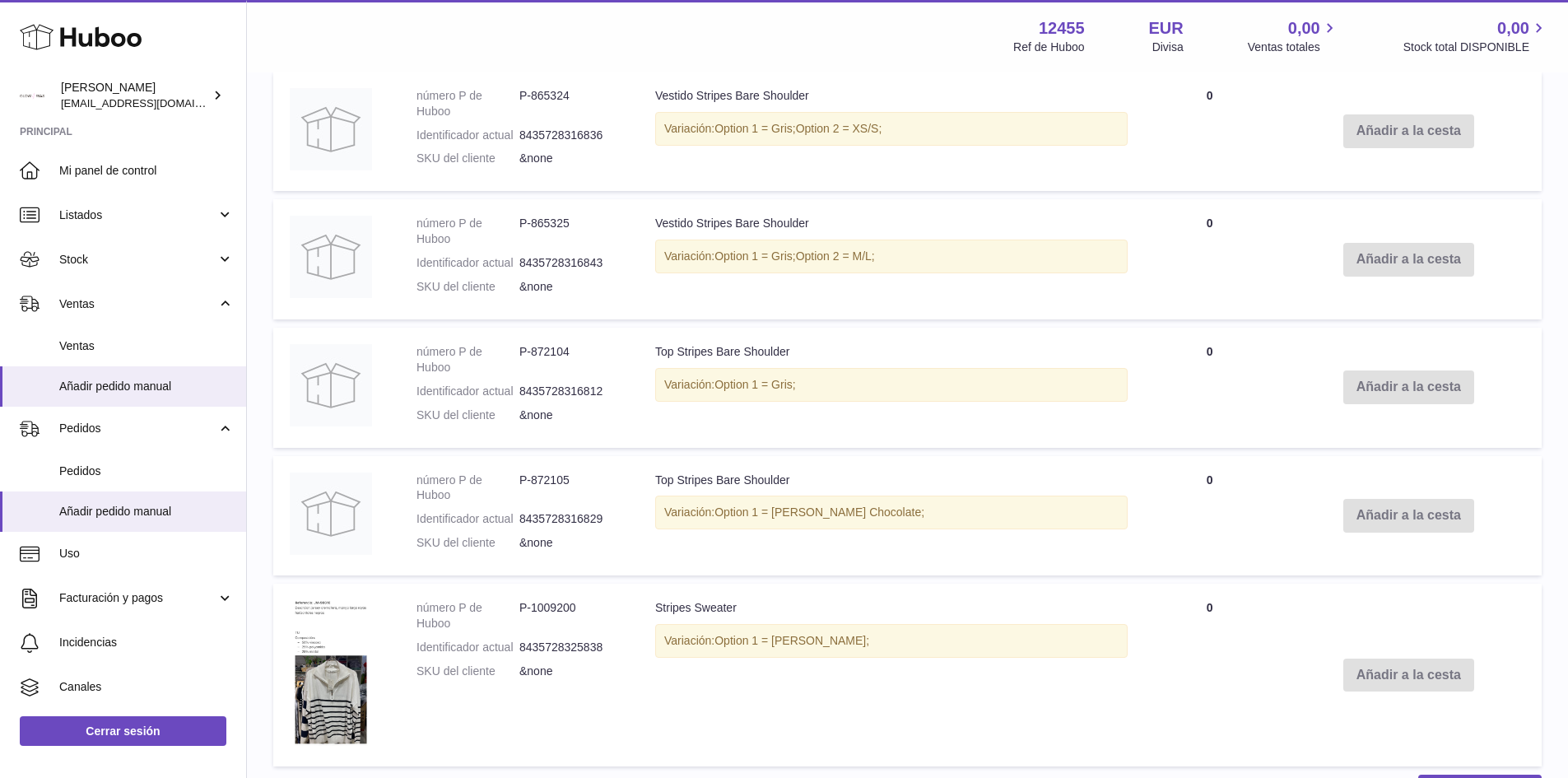
drag, startPoint x: 1219, startPoint y: 535, endPoint x: 395, endPoint y: 273, distance: 864.7
click at [395, 273] on tbody "número P de Huboo P-865324 Identificador actual 8435728316836 SKU del cliente &…" at bounding box center [908, 419] width 1268 height 695
click at [960, 474] on td "Top Stripes Bare Shoulder Variación: Option 1 = [PERSON_NAME] Chocolate;" at bounding box center [891, 515] width 505 height 120
drag, startPoint x: 925, startPoint y: 523, endPoint x: 433, endPoint y: 305, distance: 538.1
click at [433, 305] on tbody "número P de Huboo P-865324 Identificador actual 8435728316836 SKU del cliente &…" at bounding box center [908, 419] width 1268 height 695
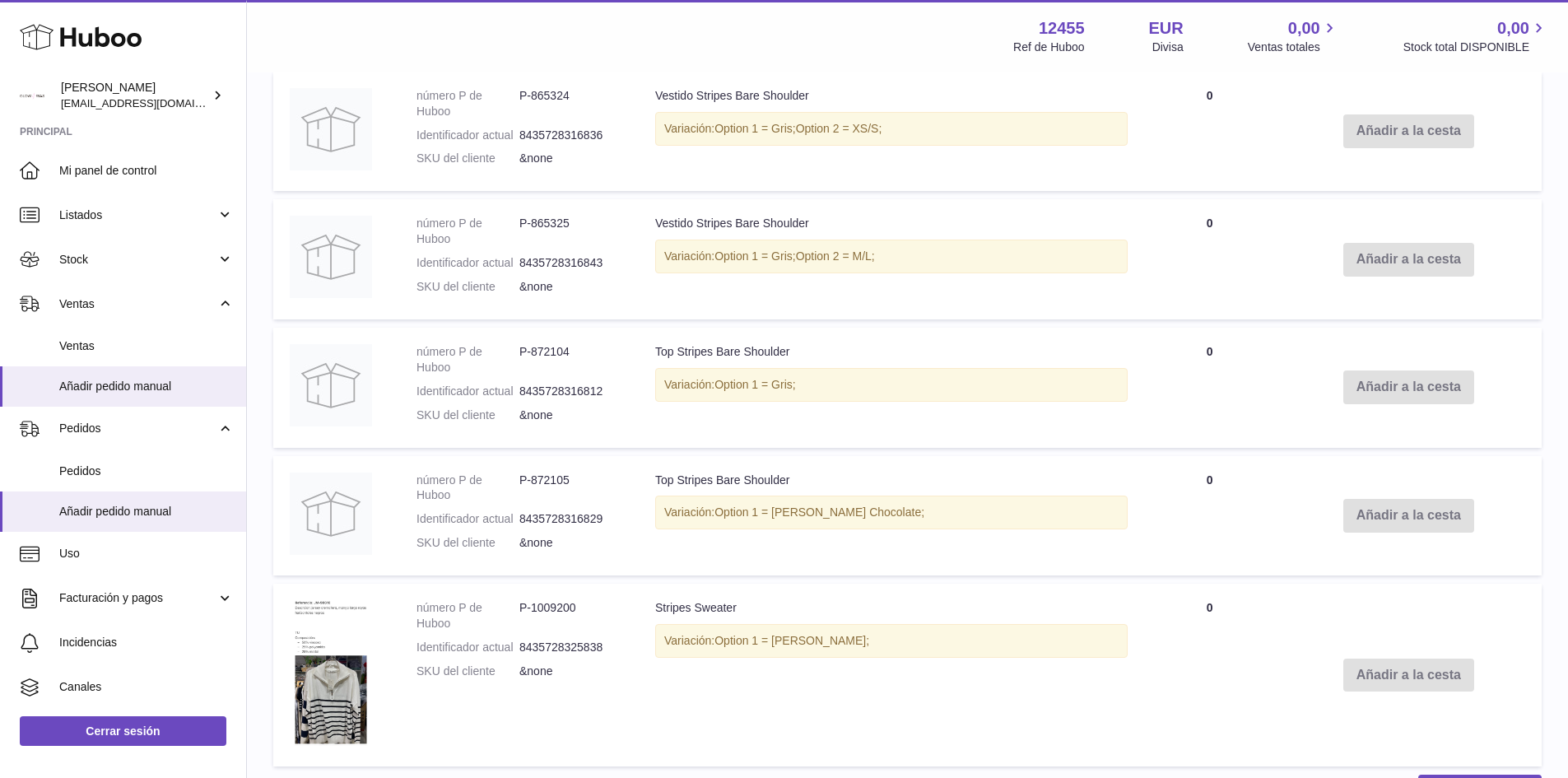
click at [967, 366] on td "Top Stripes Bare Shoulder Variación: Option 1 = Gris;" at bounding box center [891, 387] width 505 height 120
drag, startPoint x: 924, startPoint y: 508, endPoint x: 344, endPoint y: 183, distance: 664.8
click at [344, 183] on tbody "número P de Huboo P-865324 Identificador actual 8435728316836 SKU del cliente &…" at bounding box center [908, 419] width 1268 height 695
click at [608, 258] on dd "8435728316843" at bounding box center [571, 263] width 103 height 15
drag, startPoint x: 650, startPoint y: 215, endPoint x: 1189, endPoint y: 550, distance: 634.6
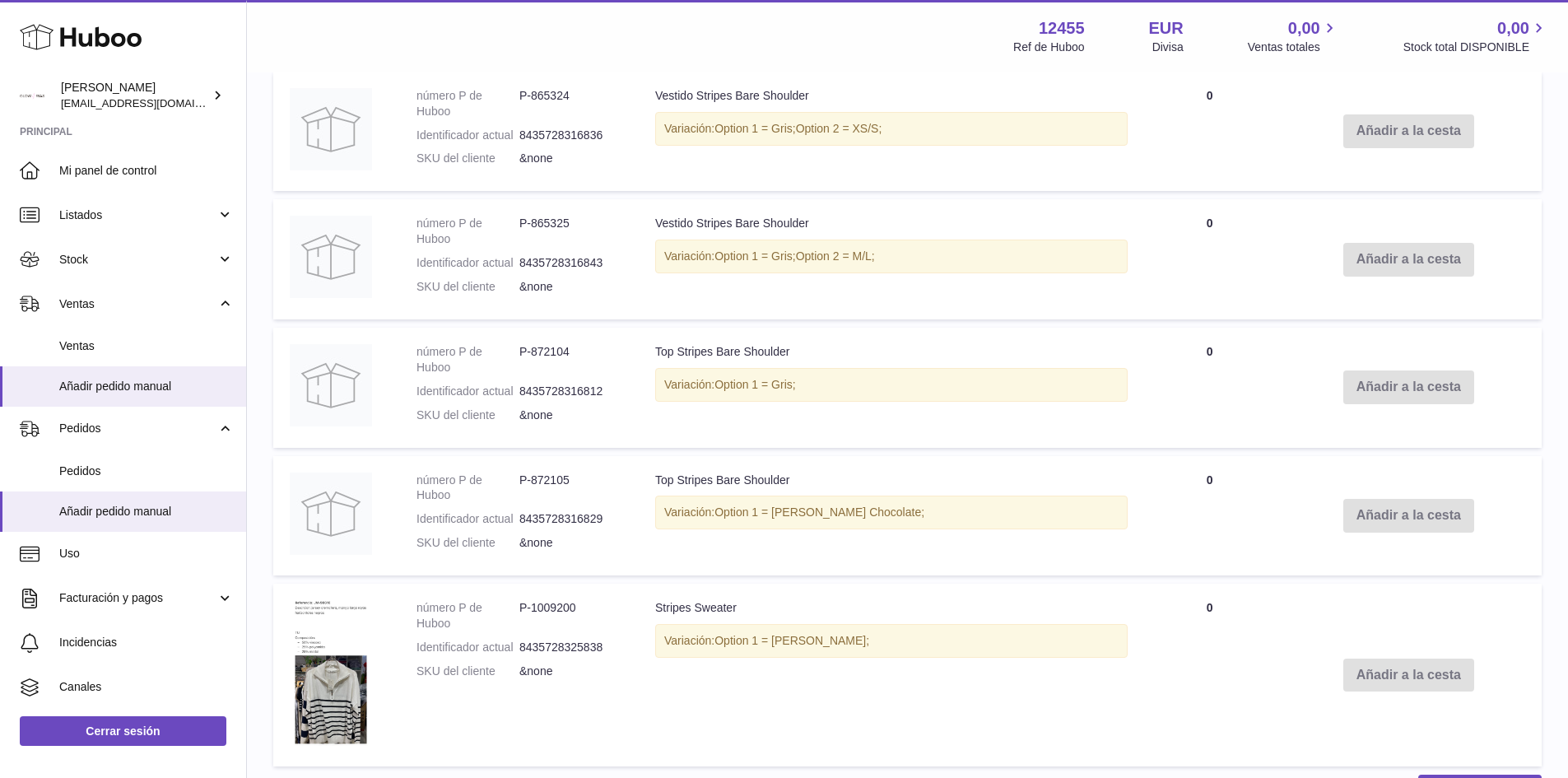
click at [1189, 550] on tbody "número P de Huboo P-865324 Identificador actual 8435728316836 SKU del cliente &…" at bounding box center [908, 419] width 1268 height 695
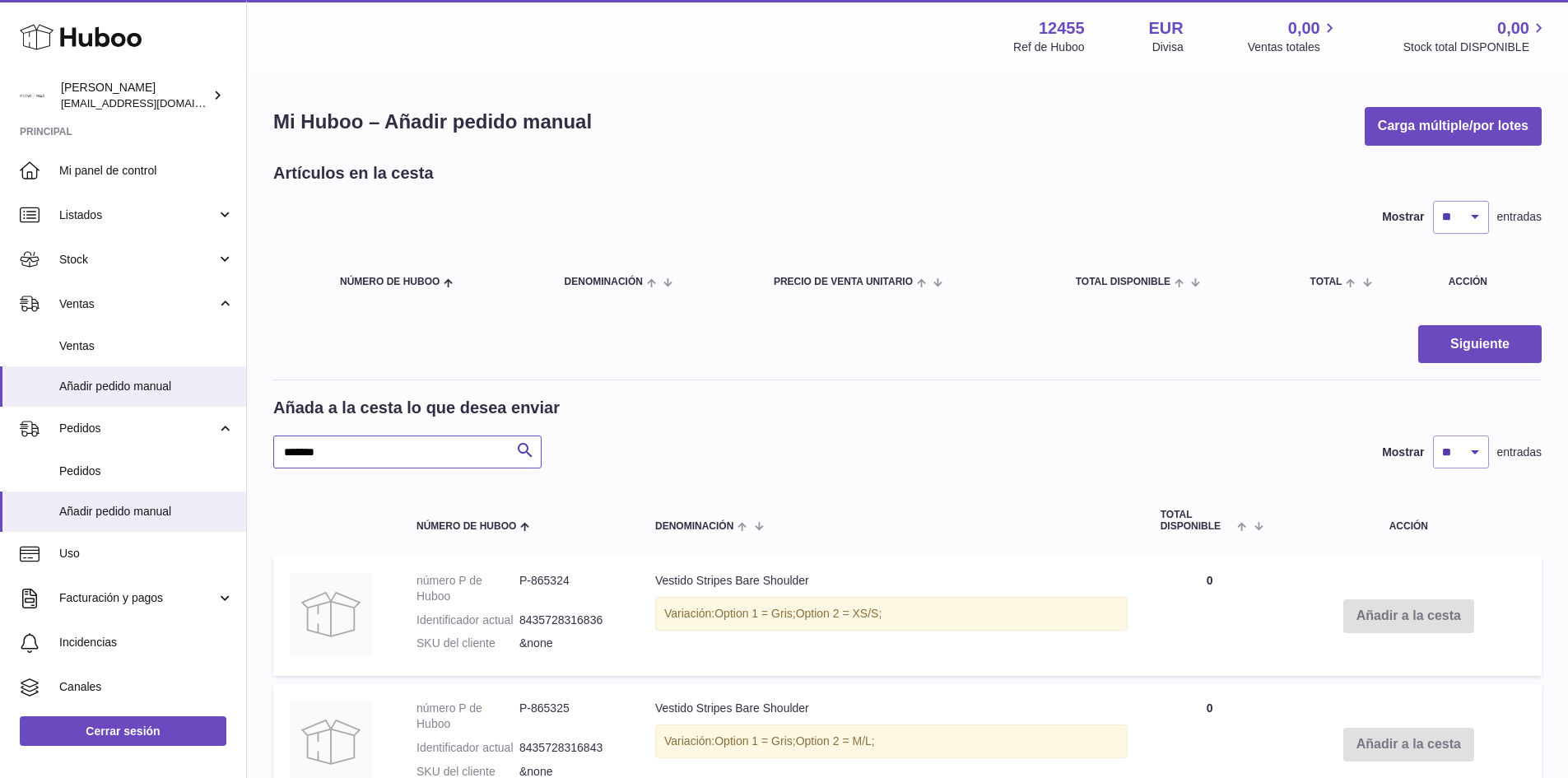
click at [372, 436] on input "*******" at bounding box center [407, 452] width 268 height 32
click at [369, 447] on input "*******" at bounding box center [407, 452] width 268 height 32
click at [317, 442] on input "****" at bounding box center [407, 452] width 268 height 32
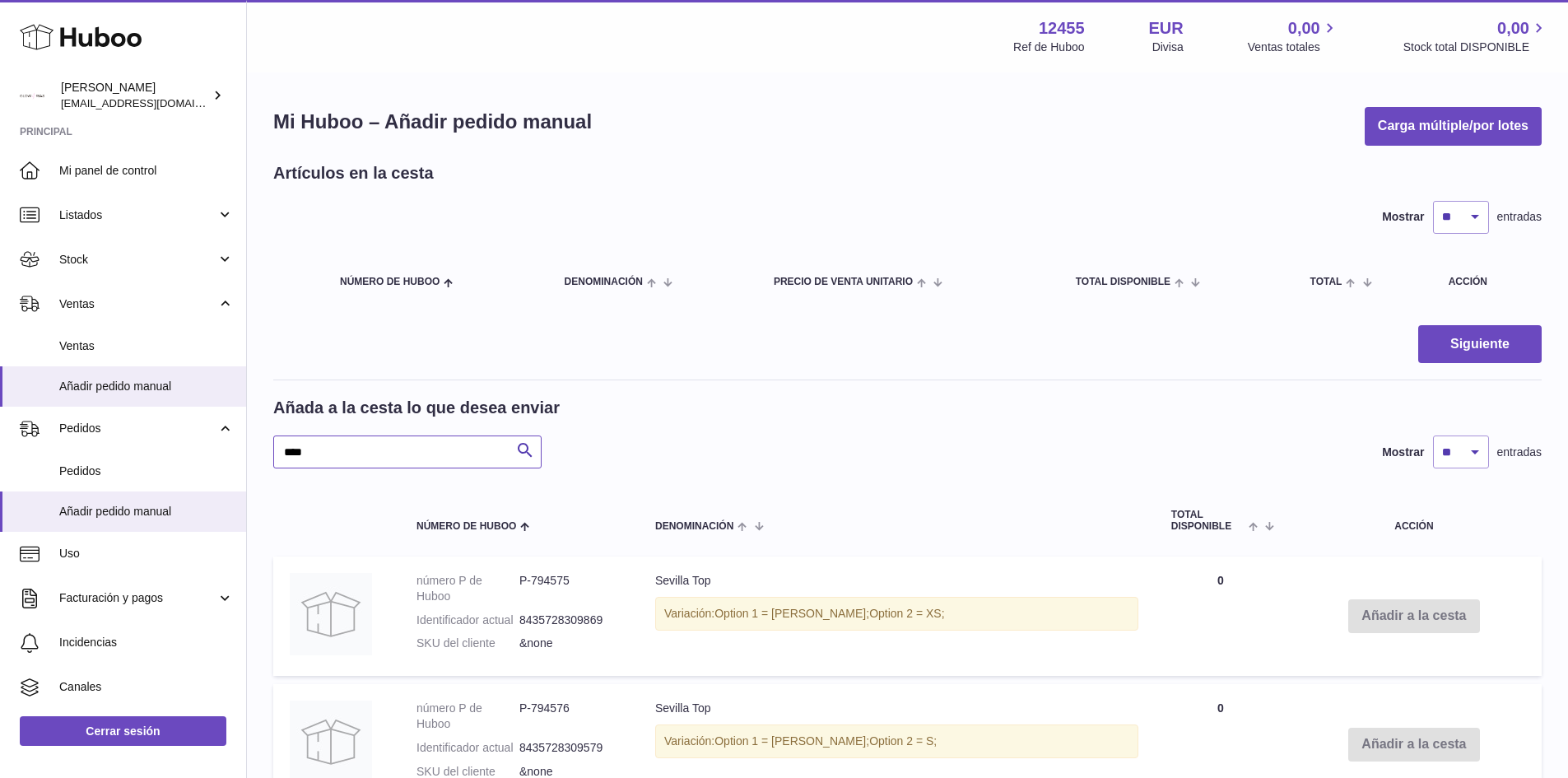
click at [317, 442] on input "****" at bounding box center [407, 452] width 268 height 32
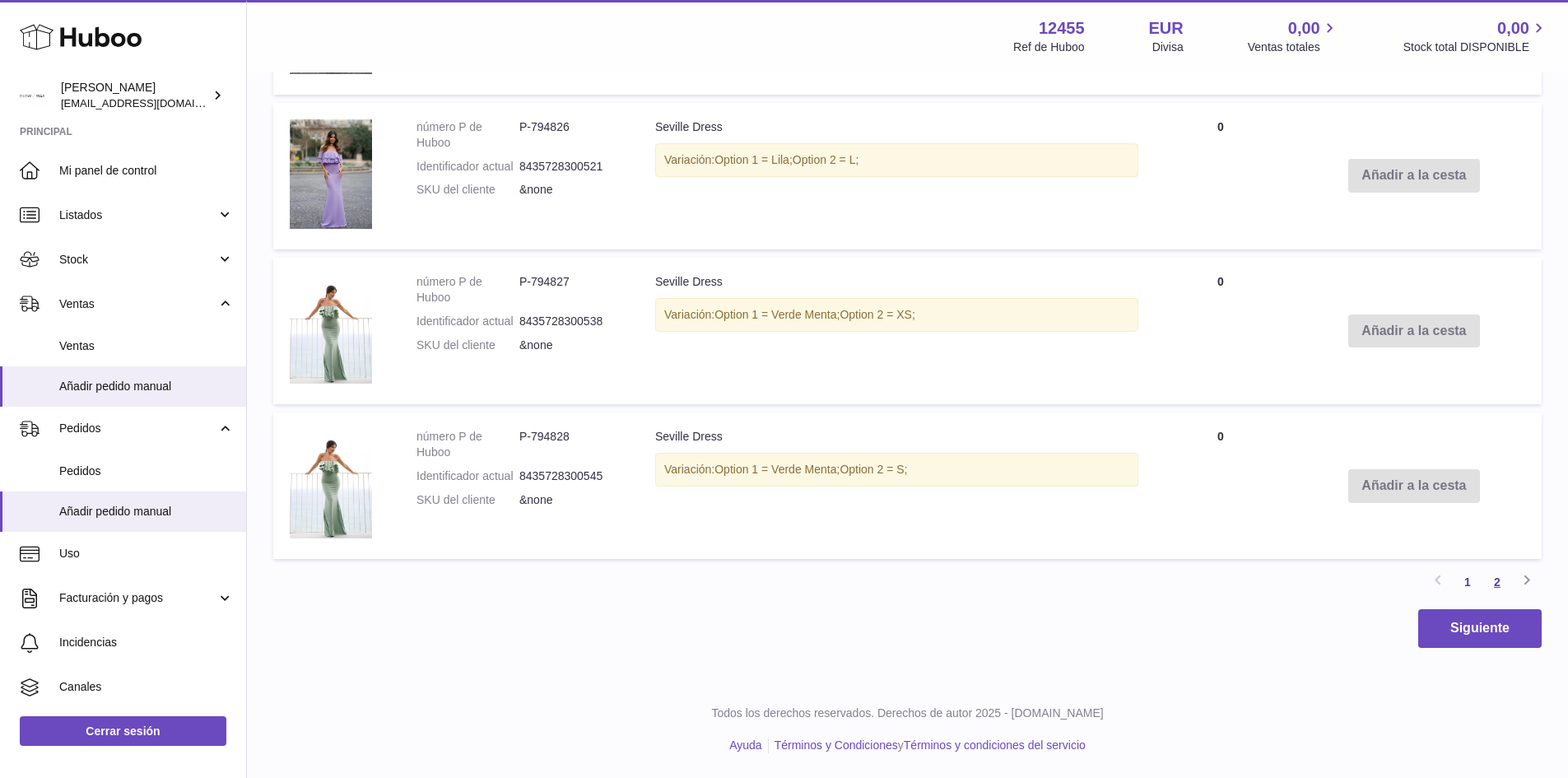
type input "****"
click at [1494, 579] on link "2" at bounding box center [1497, 582] width 30 height 30
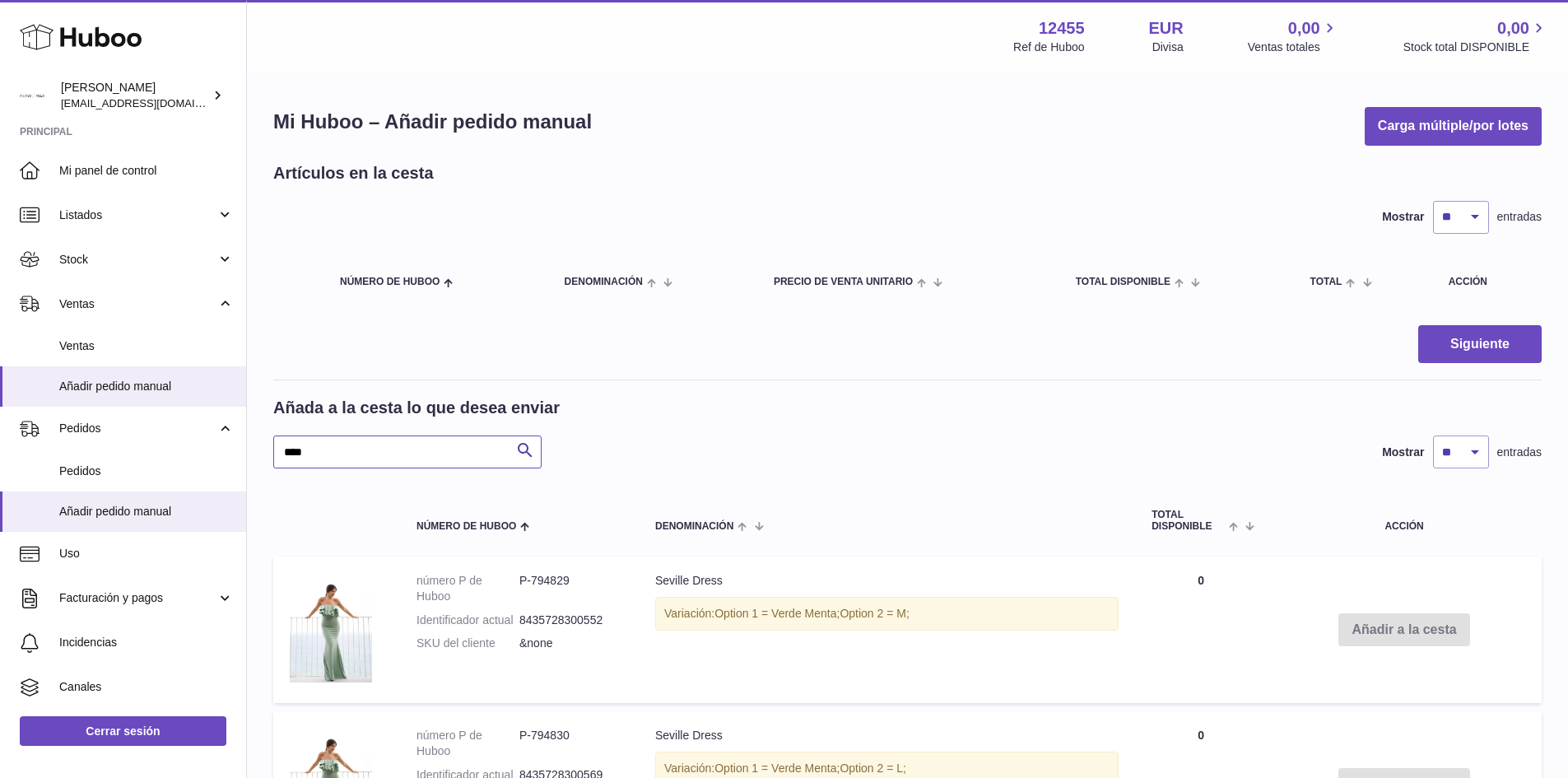
click at [336, 455] on input "****" at bounding box center [407, 452] width 268 height 32
